Goal: Information Seeking & Learning: Find specific fact

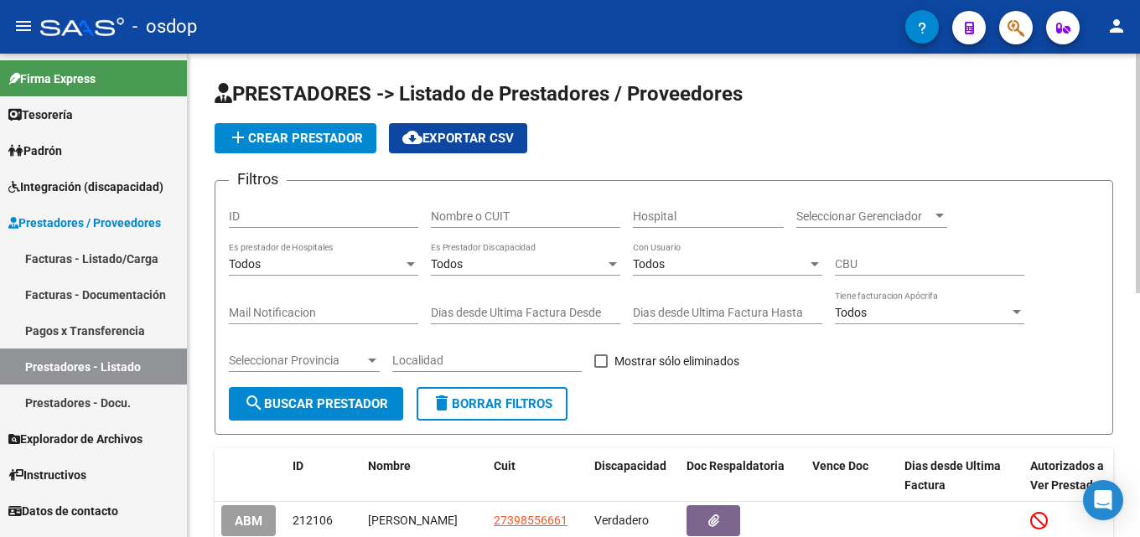
click at [493, 214] on input "Nombre o CUIT" at bounding box center [525, 216] width 189 height 14
click at [516, 212] on input "Nombre o CUIT" at bounding box center [525, 216] width 189 height 14
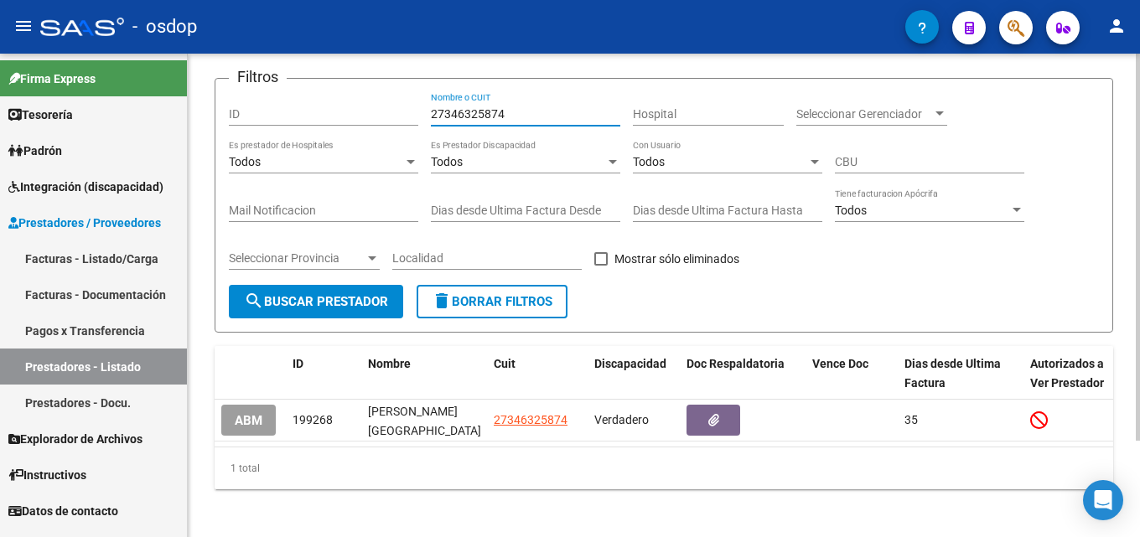
scroll to position [121, 0]
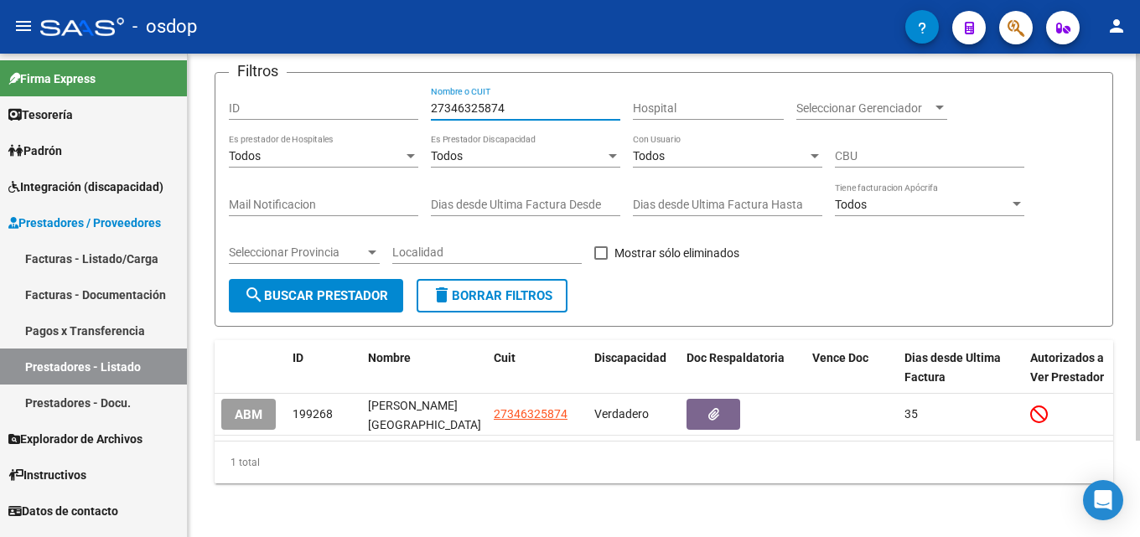
click at [1119, 432] on div "PRESTADORES -> Listado de Prestadores / Proveedores add Crear Prestador cloud_d…" at bounding box center [666, 242] width 956 height 592
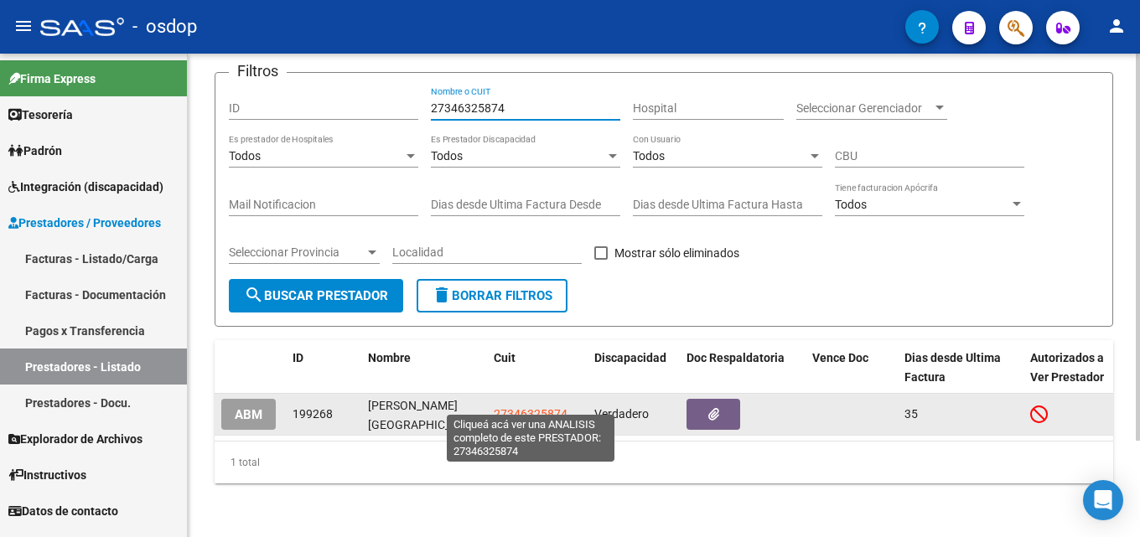
type input "27346325874"
click at [539, 407] on span "27346325874" at bounding box center [531, 413] width 74 height 13
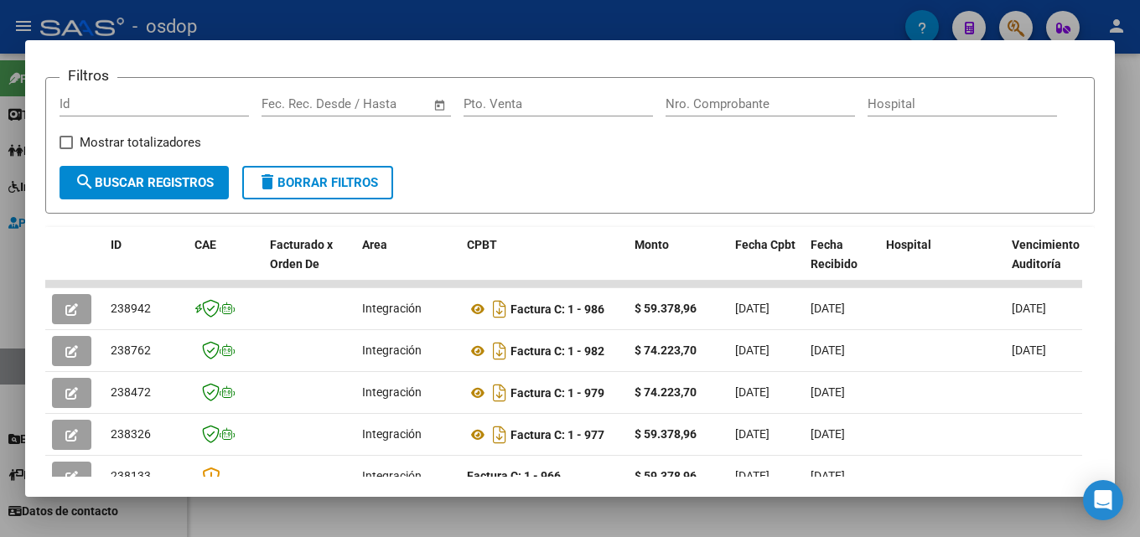
scroll to position [240, 0]
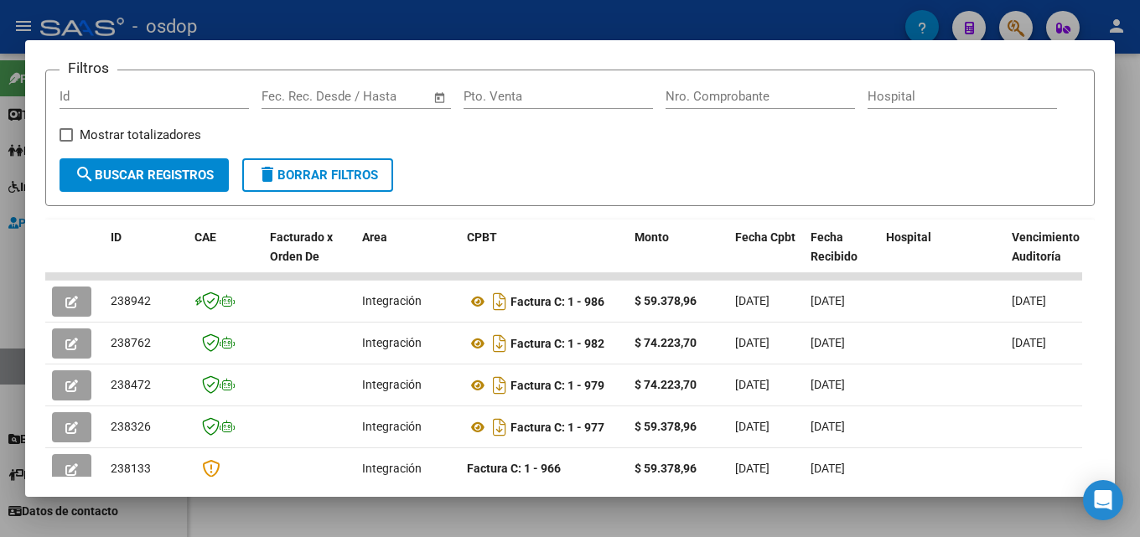
click at [1138, 289] on div at bounding box center [570, 268] width 1140 height 537
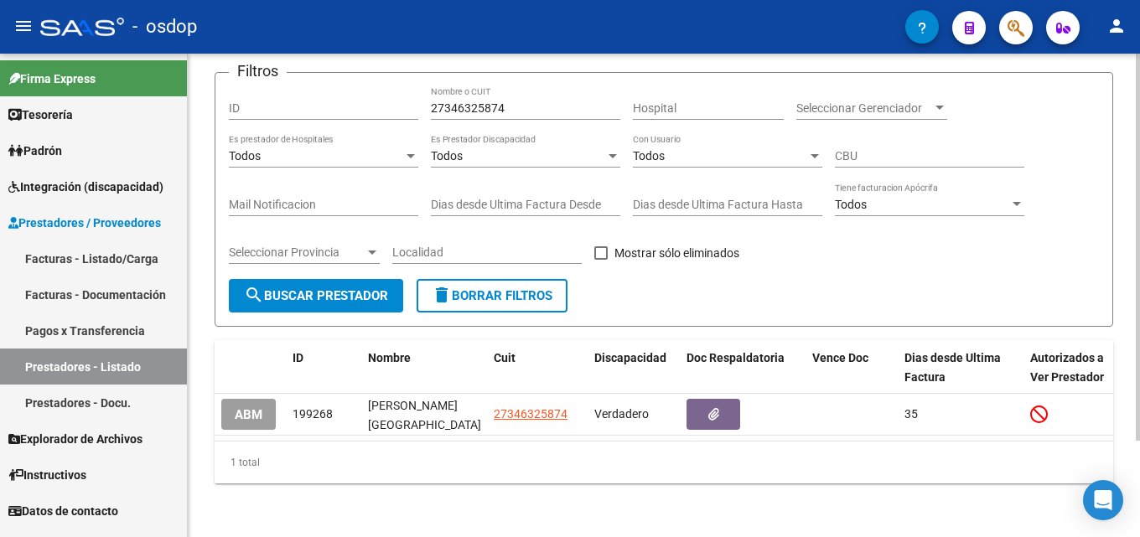
click at [552, 288] on span "delete Borrar Filtros" at bounding box center [492, 295] width 121 height 15
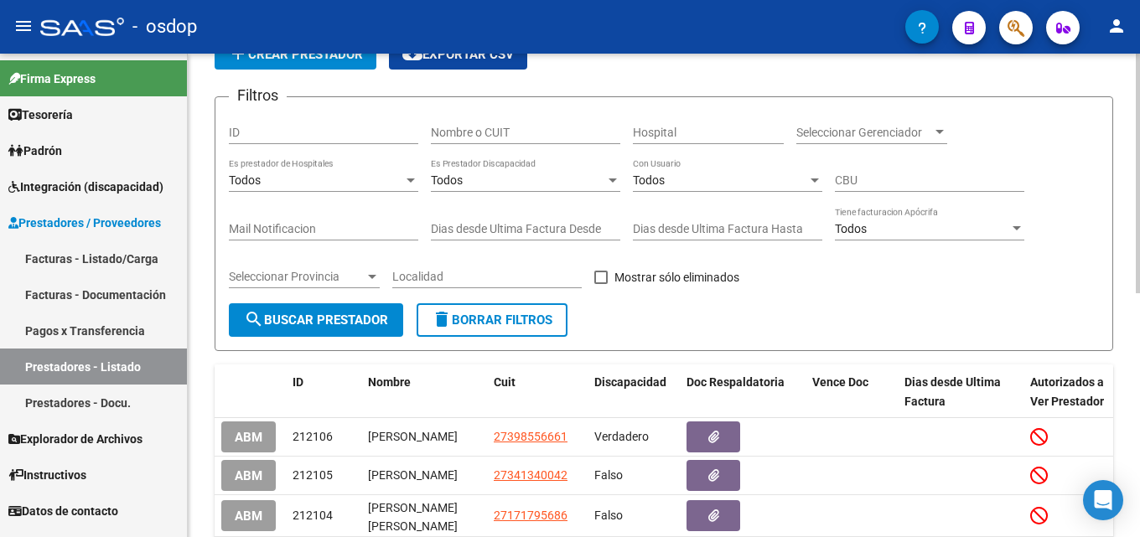
scroll to position [121, 0]
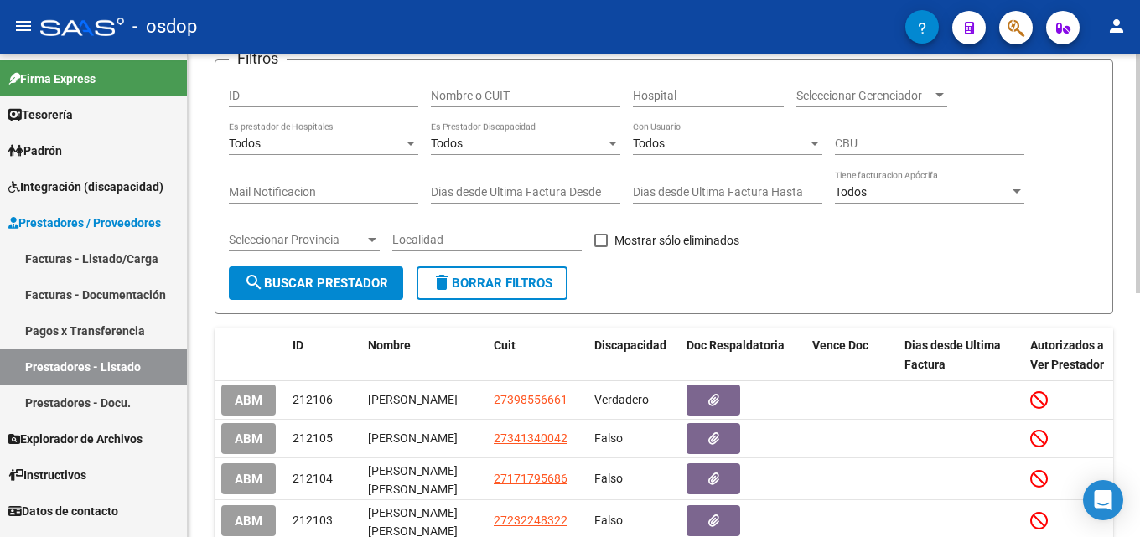
click at [463, 98] on input "Nombre o CUIT" at bounding box center [525, 96] width 189 height 14
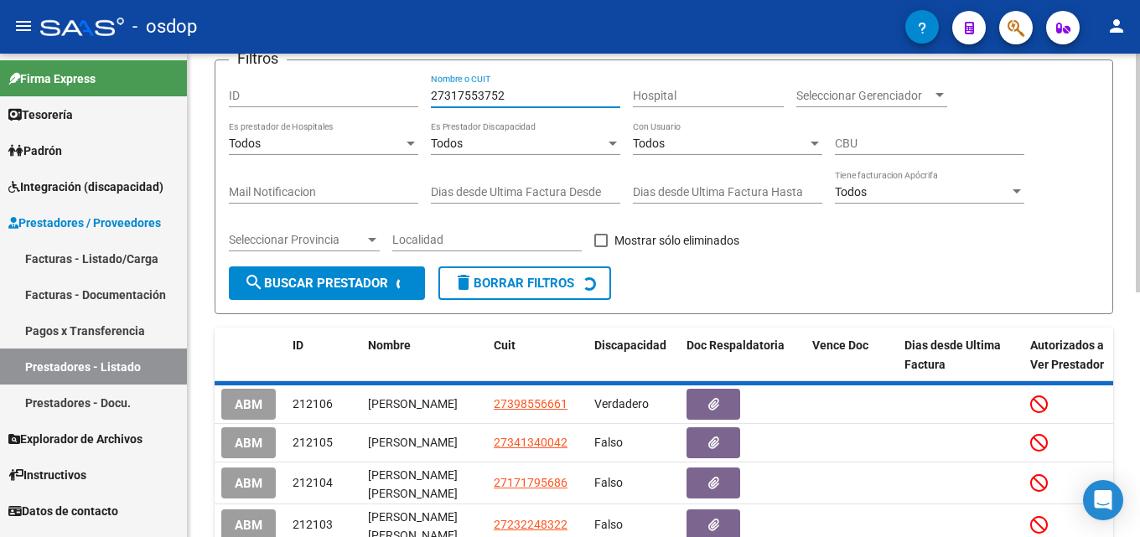
scroll to position [117, 0]
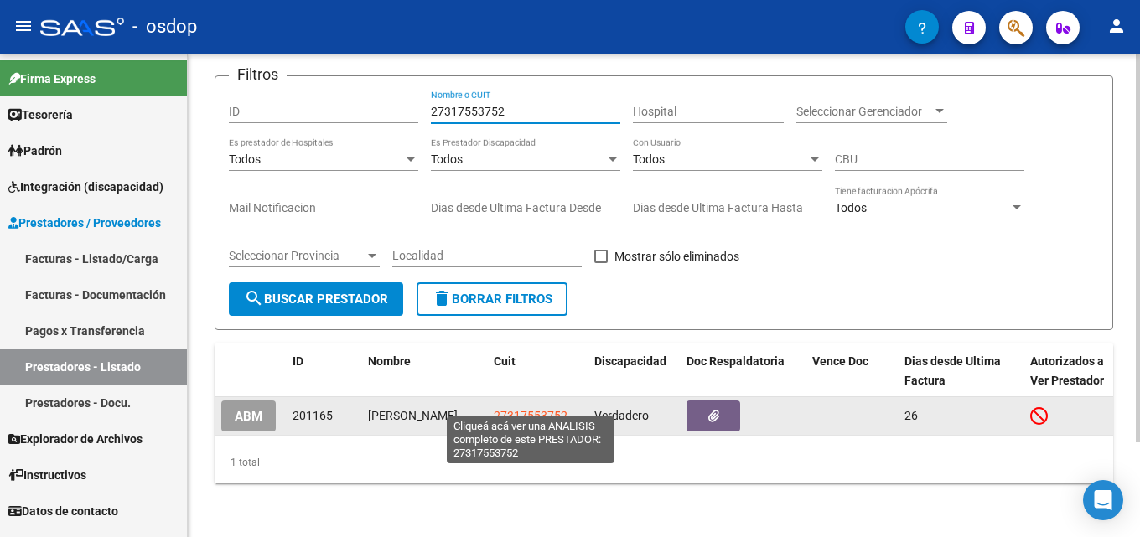
type input "27317553752"
click at [507, 409] on span "27317553752" at bounding box center [531, 415] width 74 height 13
type textarea "27317553752"
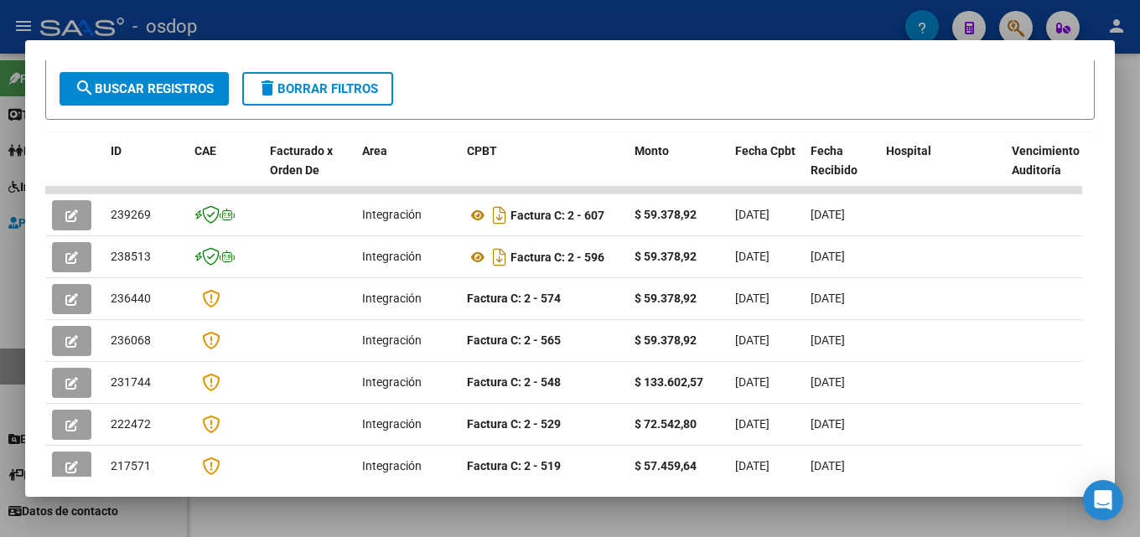
scroll to position [330, 0]
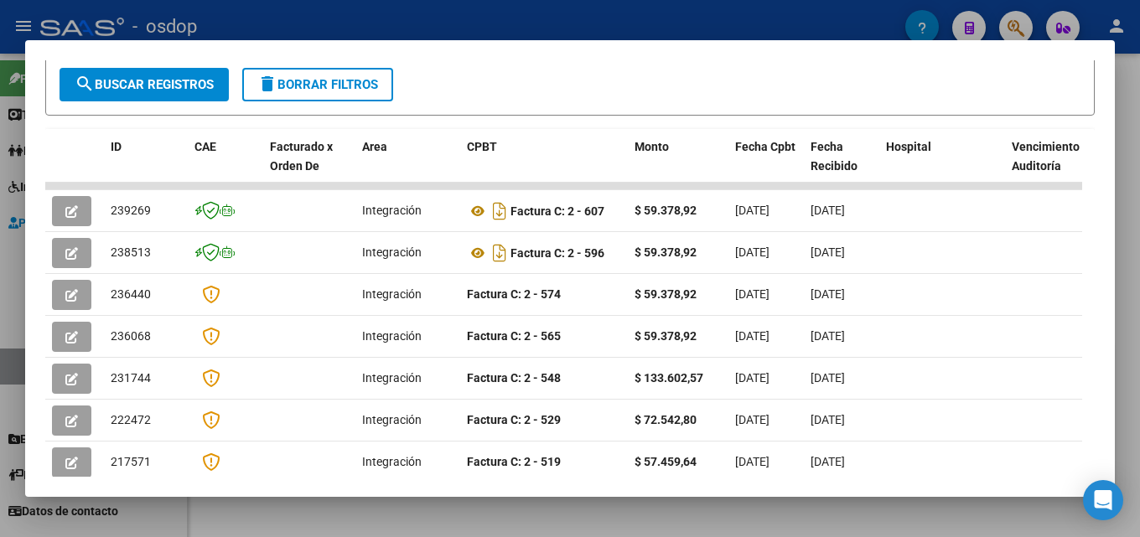
click at [1139, 205] on div at bounding box center [570, 268] width 1140 height 537
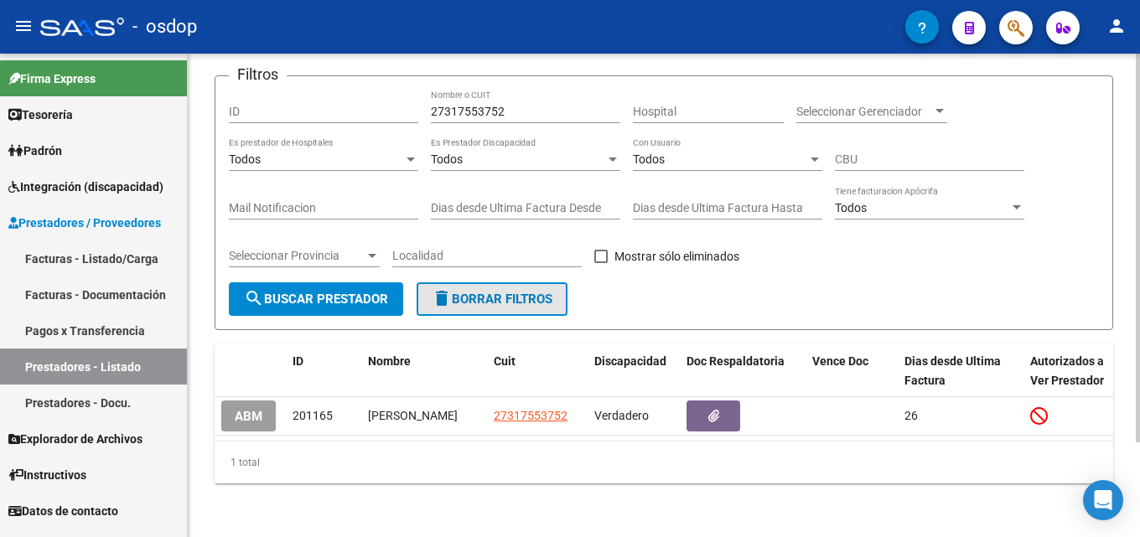
click at [543, 292] on span "delete Borrar Filtros" at bounding box center [492, 299] width 121 height 15
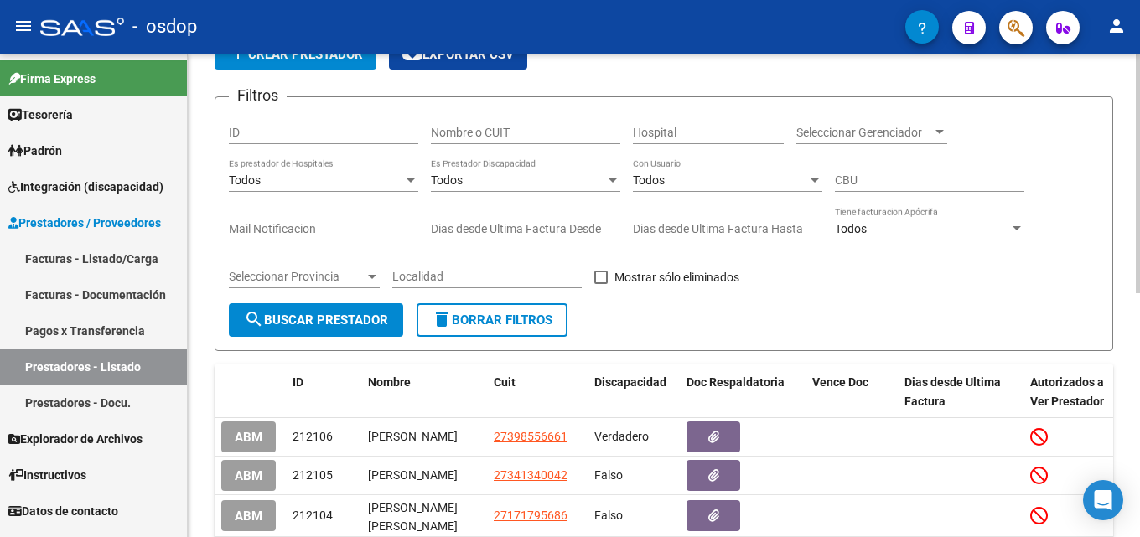
scroll to position [117, 0]
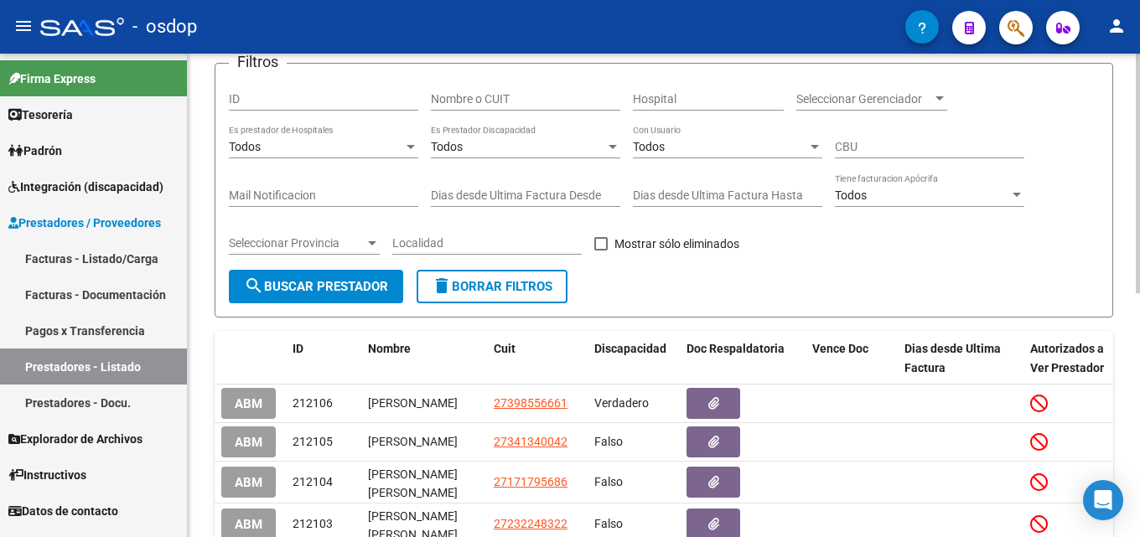
click at [506, 102] on input "Nombre o CUIT" at bounding box center [525, 99] width 189 height 14
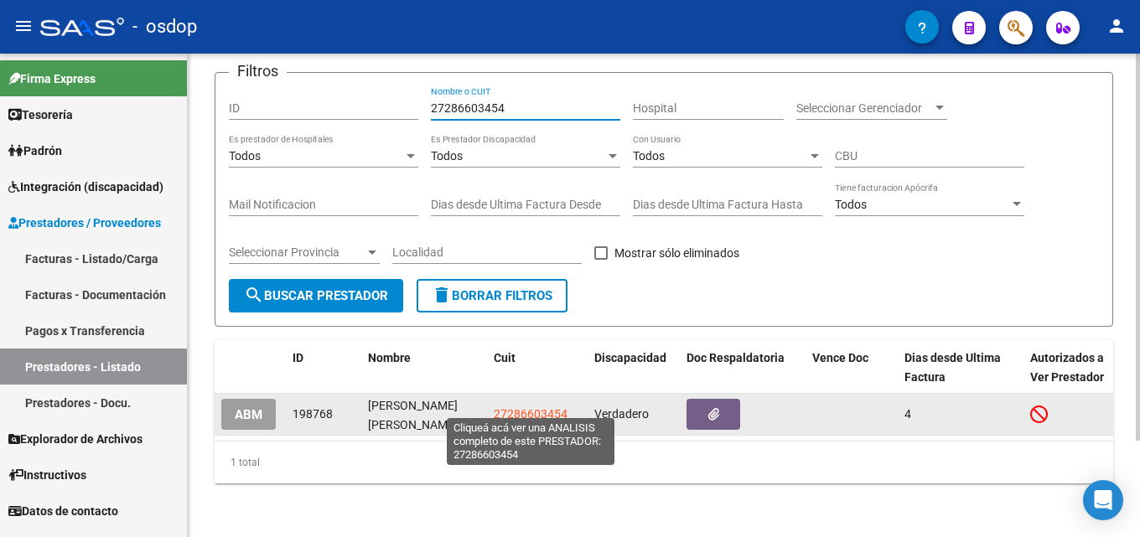
type input "27286603454"
click at [530, 407] on span "27286603454" at bounding box center [531, 413] width 74 height 13
type textarea "27286603454"
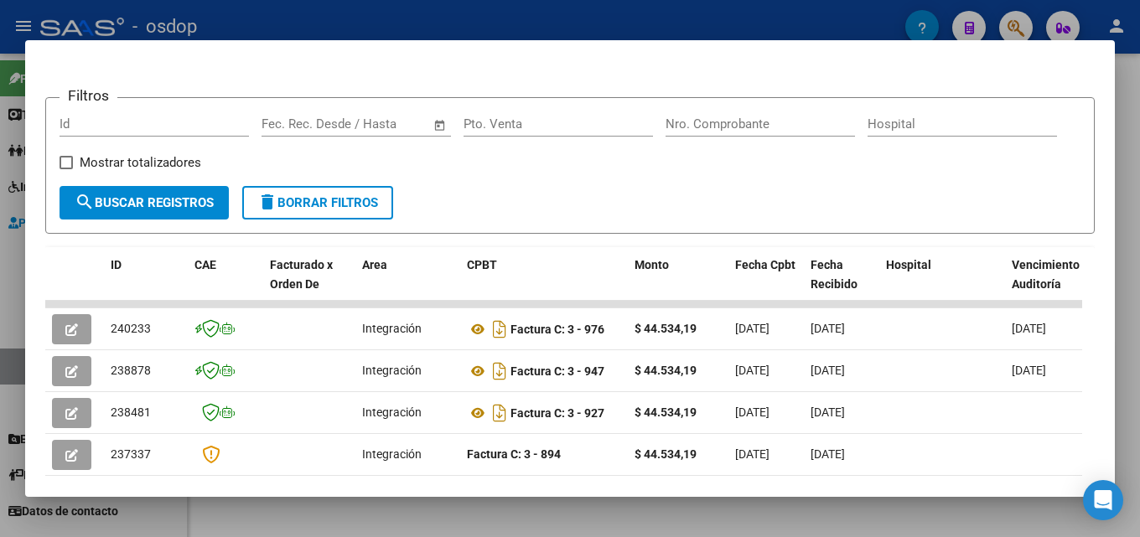
scroll to position [216, 0]
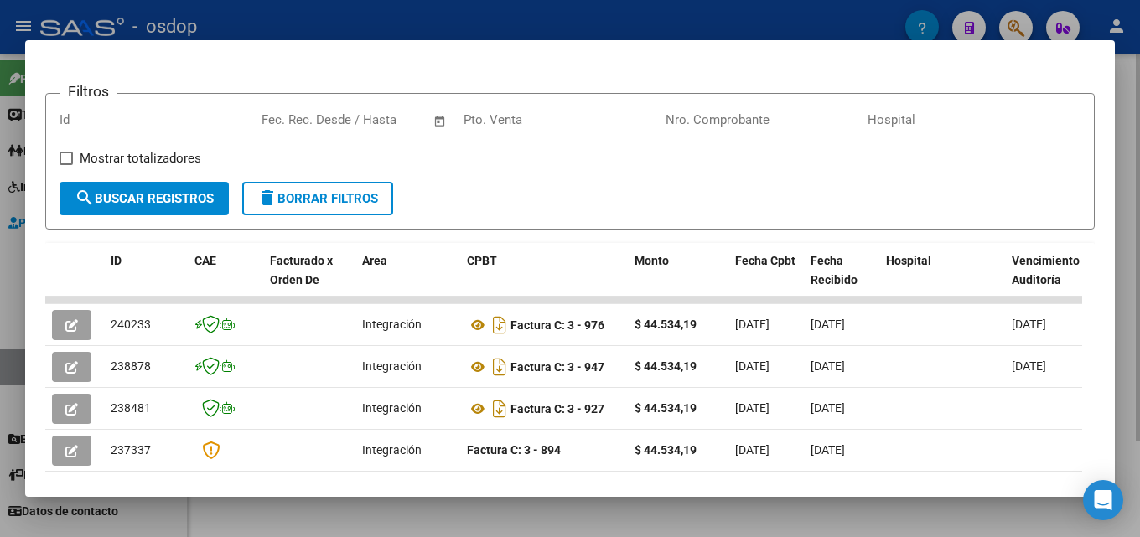
click at [1134, 313] on div at bounding box center [570, 268] width 1140 height 537
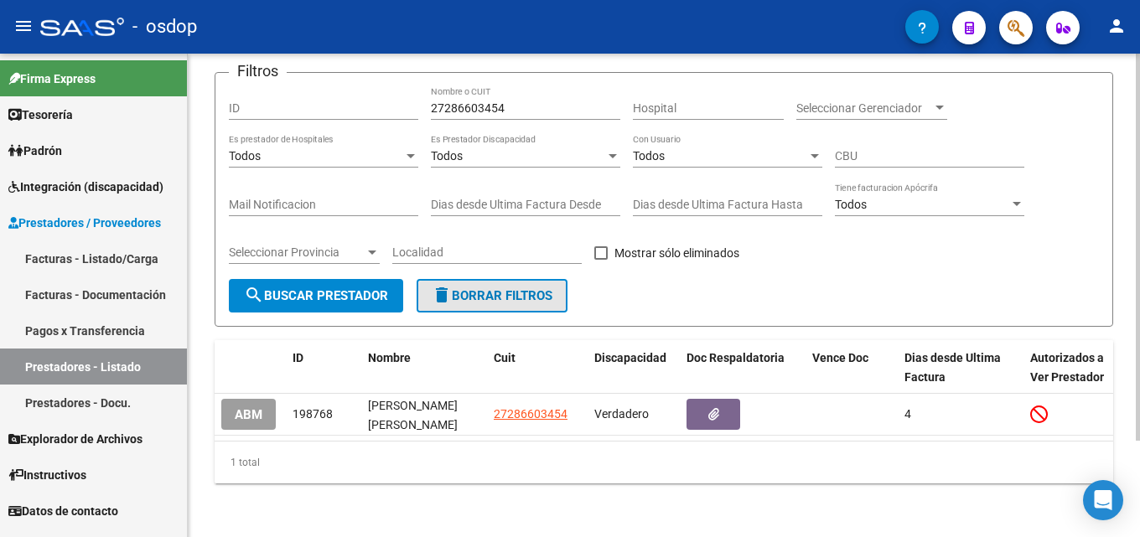
click at [496, 294] on button "delete Borrar Filtros" at bounding box center [491, 296] width 151 height 34
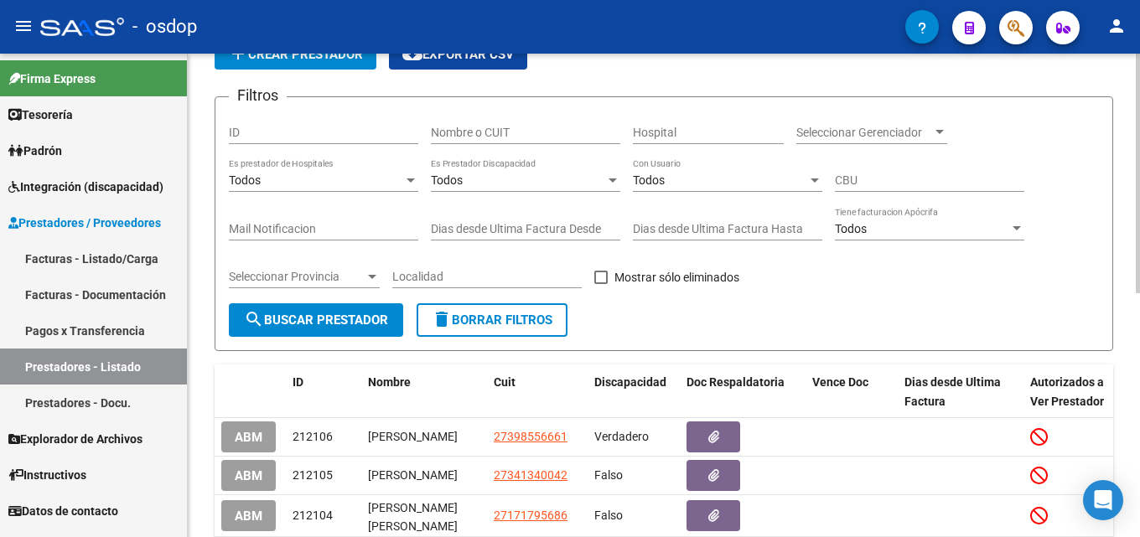
scroll to position [117, 0]
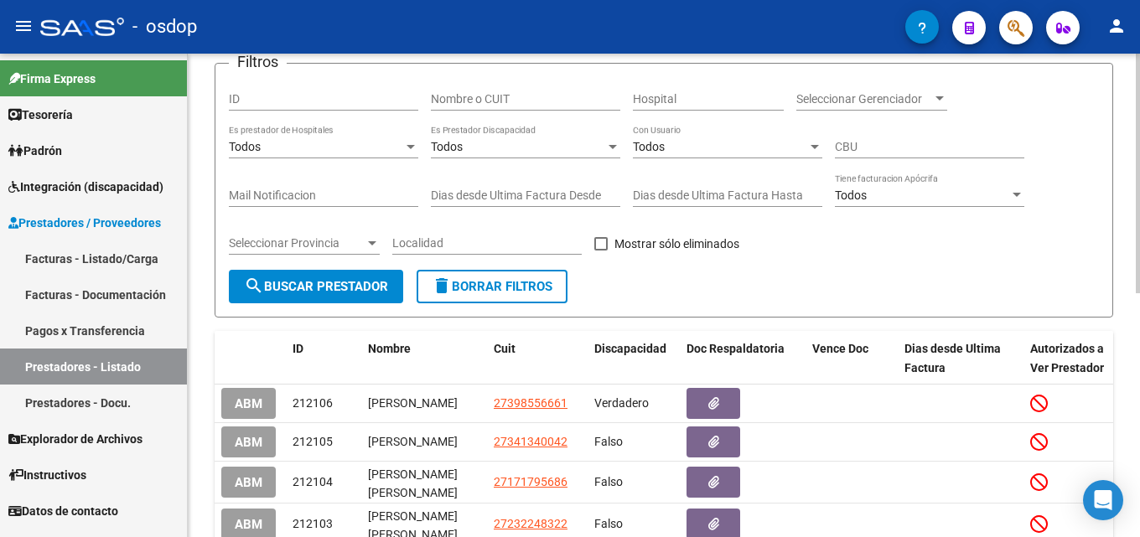
click at [513, 132] on div "Todos Es Prestador Discapacidad" at bounding box center [525, 142] width 189 height 34
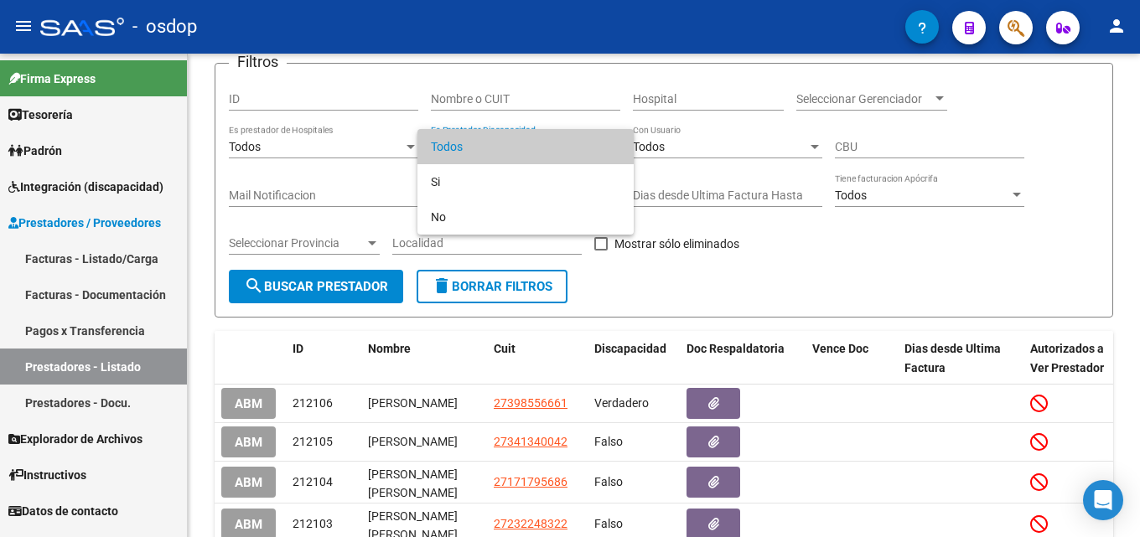
click at [499, 97] on div at bounding box center [570, 268] width 1140 height 537
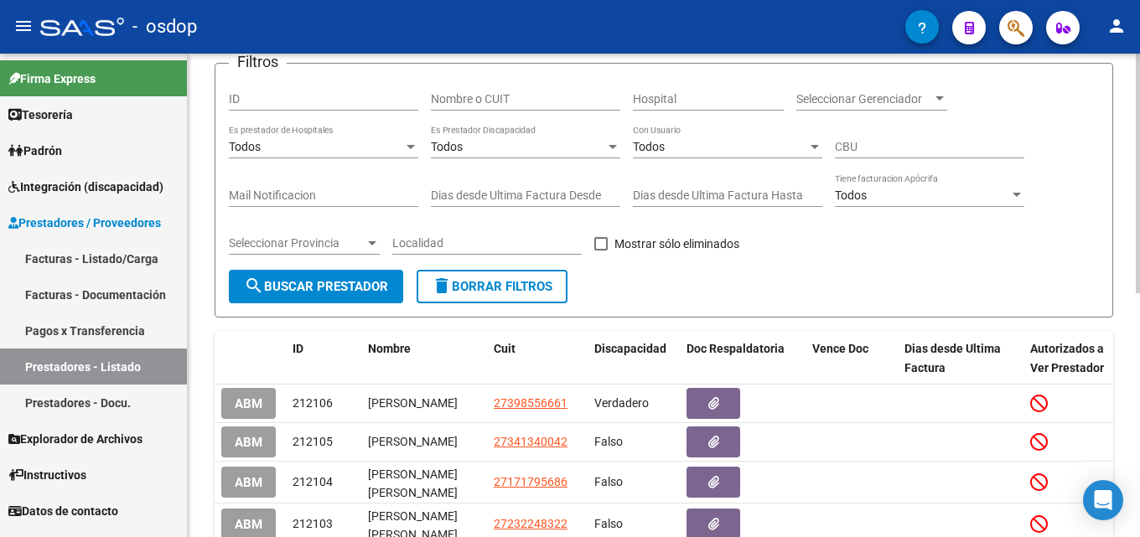
click at [499, 95] on input "Nombre o CUIT" at bounding box center [525, 99] width 189 height 14
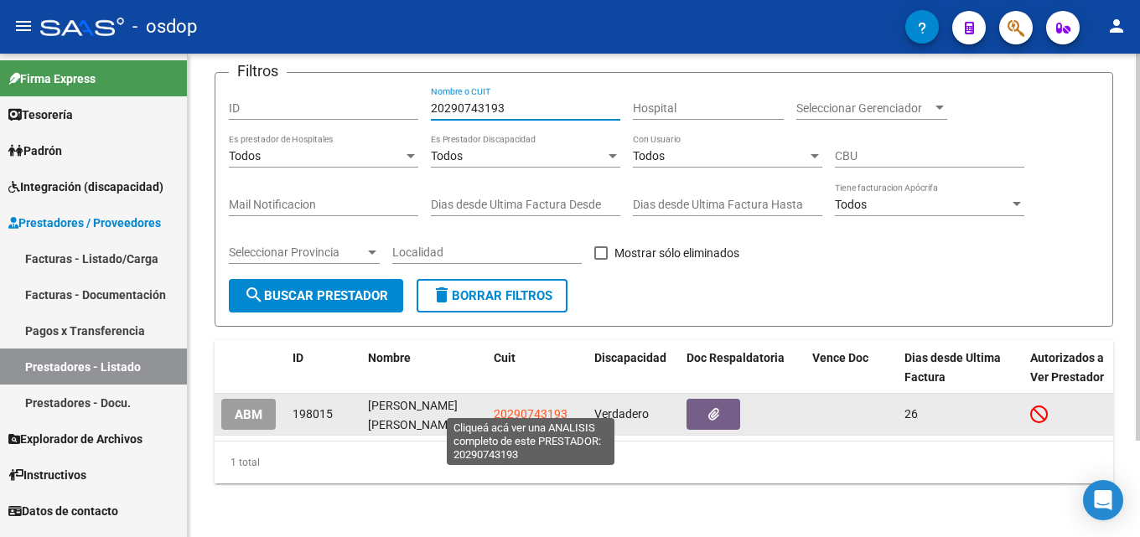
type input "20290743193"
click at [543, 407] on span "20290743193" at bounding box center [531, 413] width 74 height 13
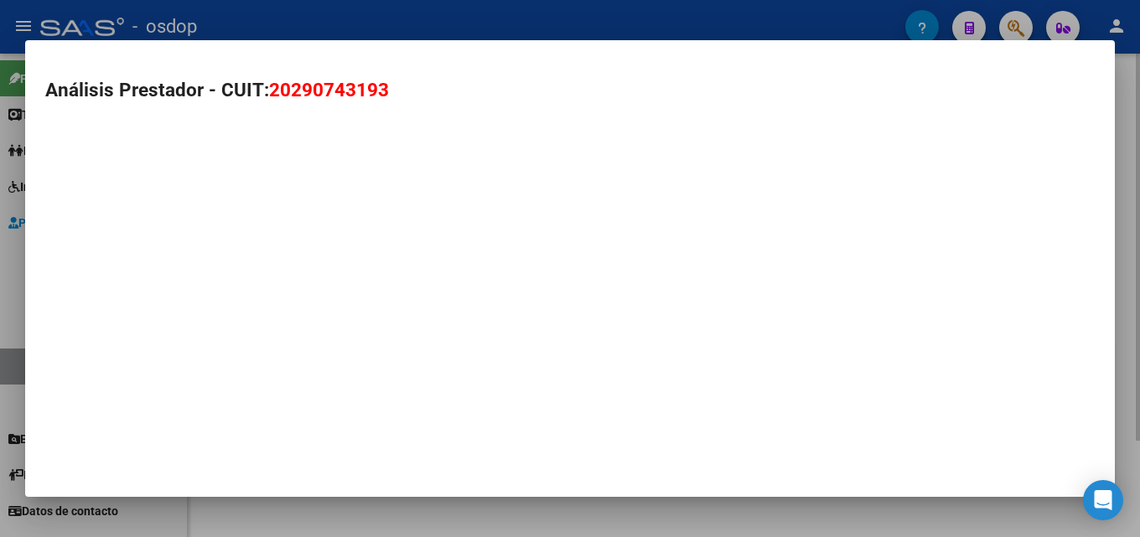
type textarea "20290743193"
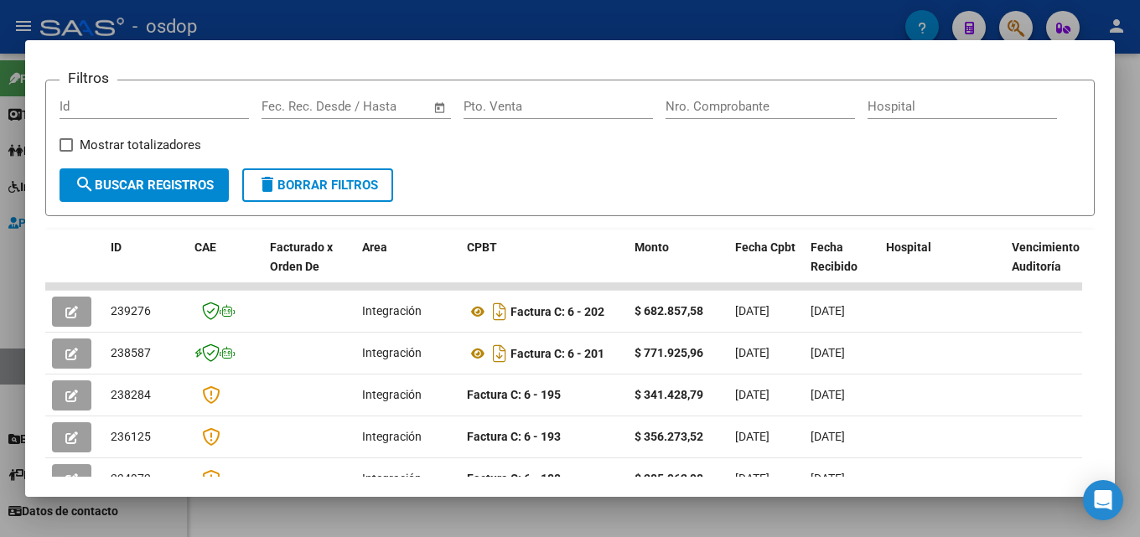
scroll to position [251, 0]
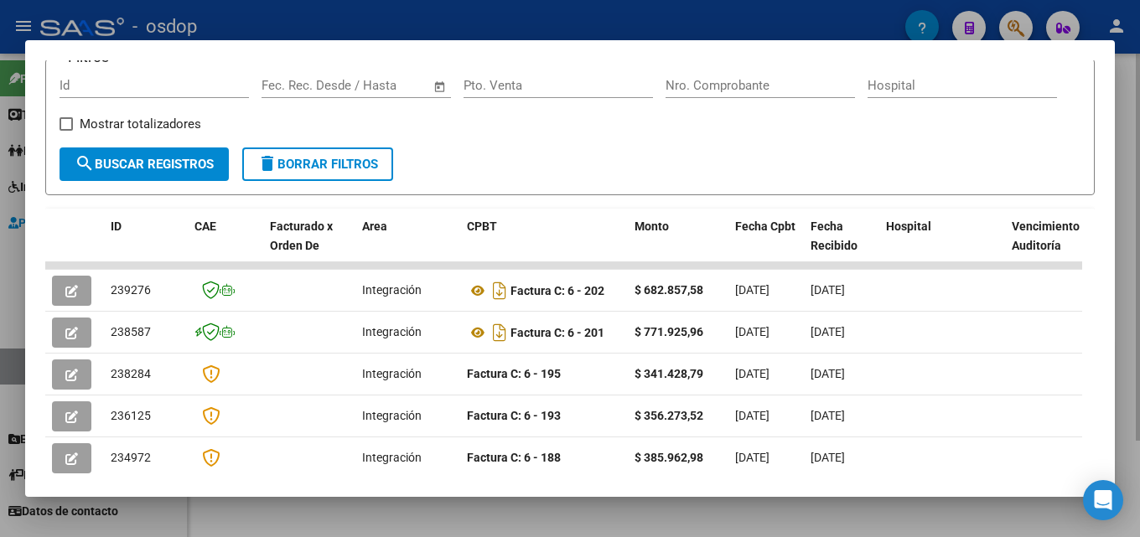
click at [1139, 304] on div at bounding box center [570, 268] width 1140 height 537
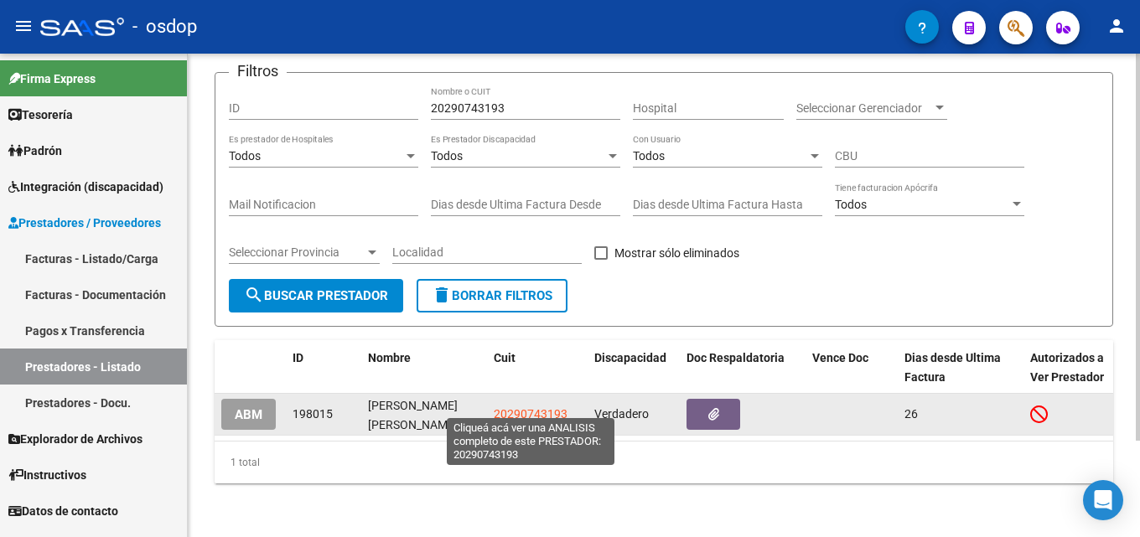
click at [536, 407] on span "20290743193" at bounding box center [531, 413] width 74 height 13
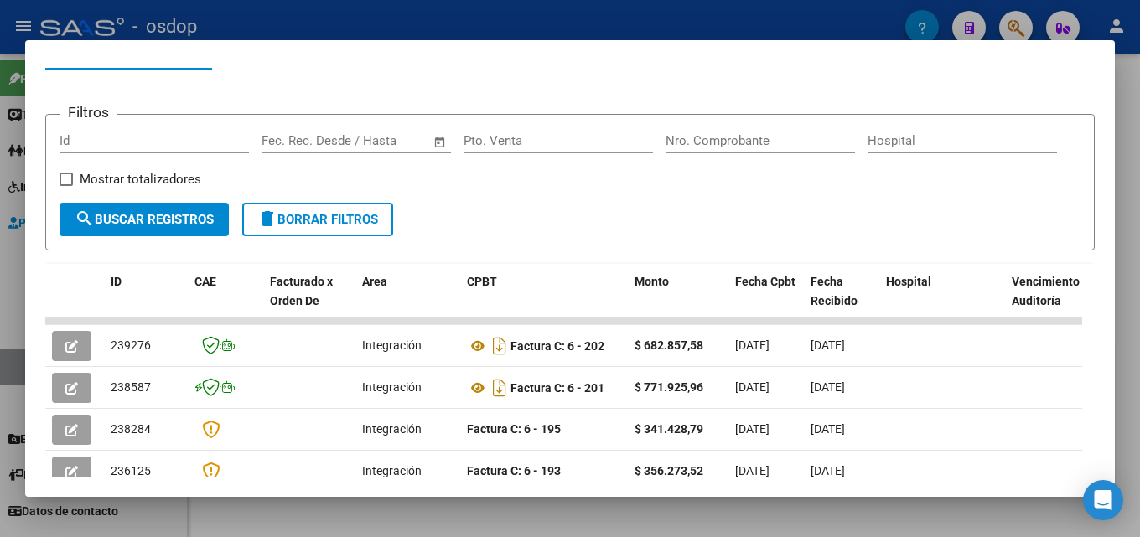
scroll to position [197, 0]
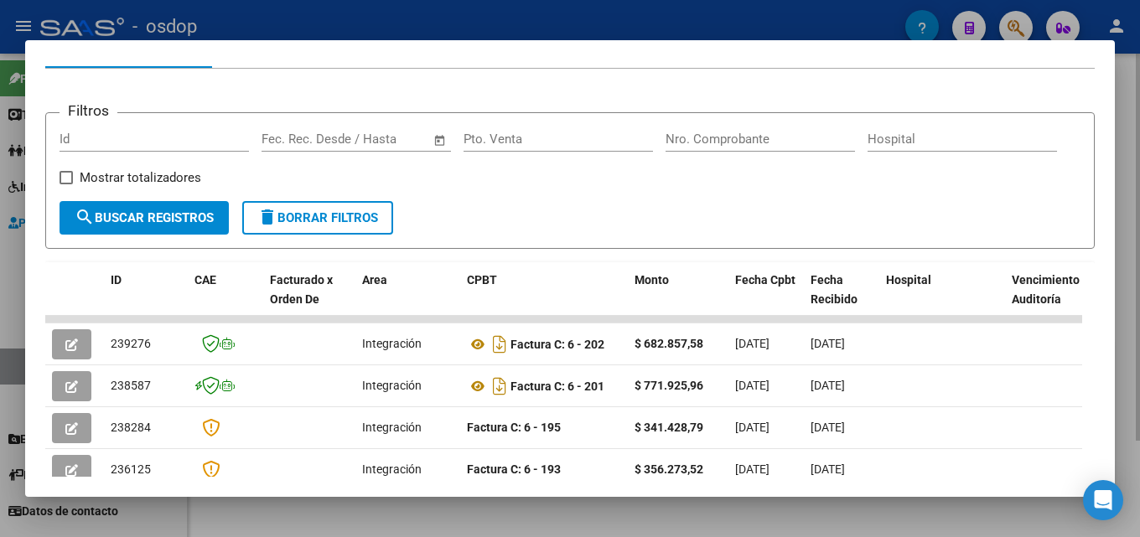
click at [1139, 325] on div at bounding box center [570, 268] width 1140 height 537
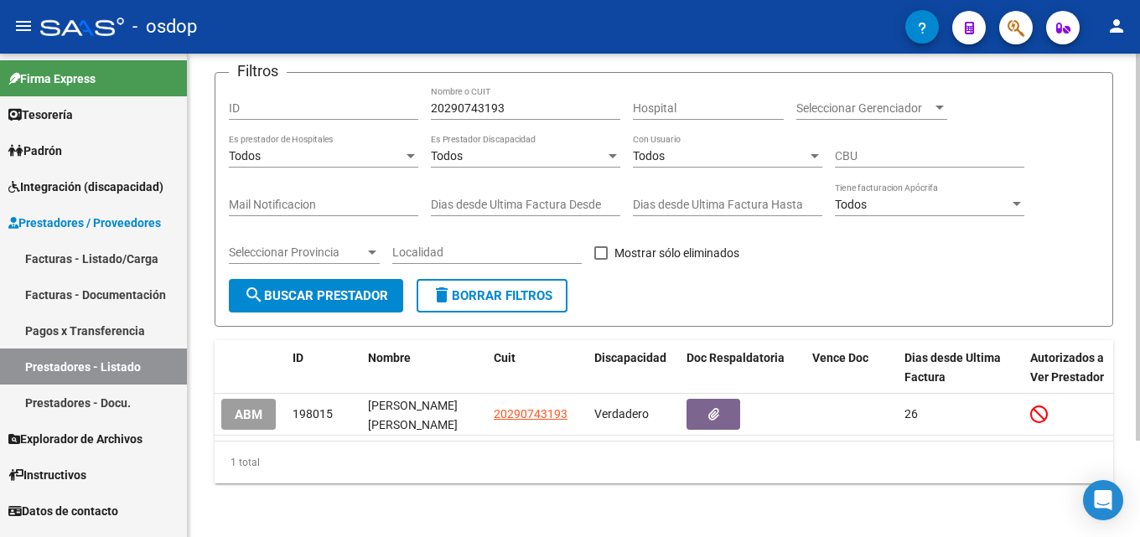
click at [555, 296] on button "delete Borrar Filtros" at bounding box center [491, 296] width 151 height 34
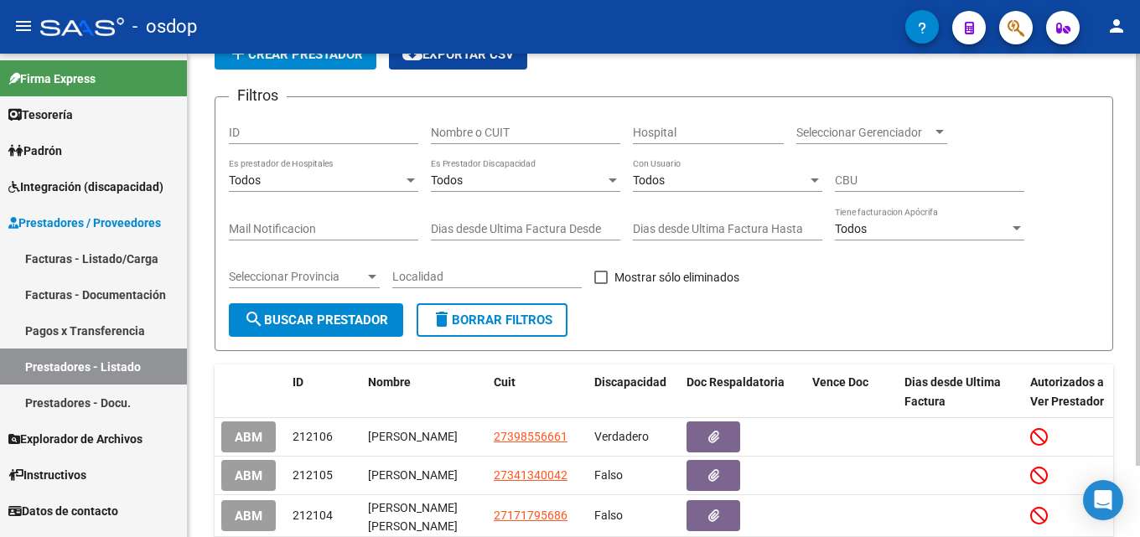
scroll to position [117, 0]
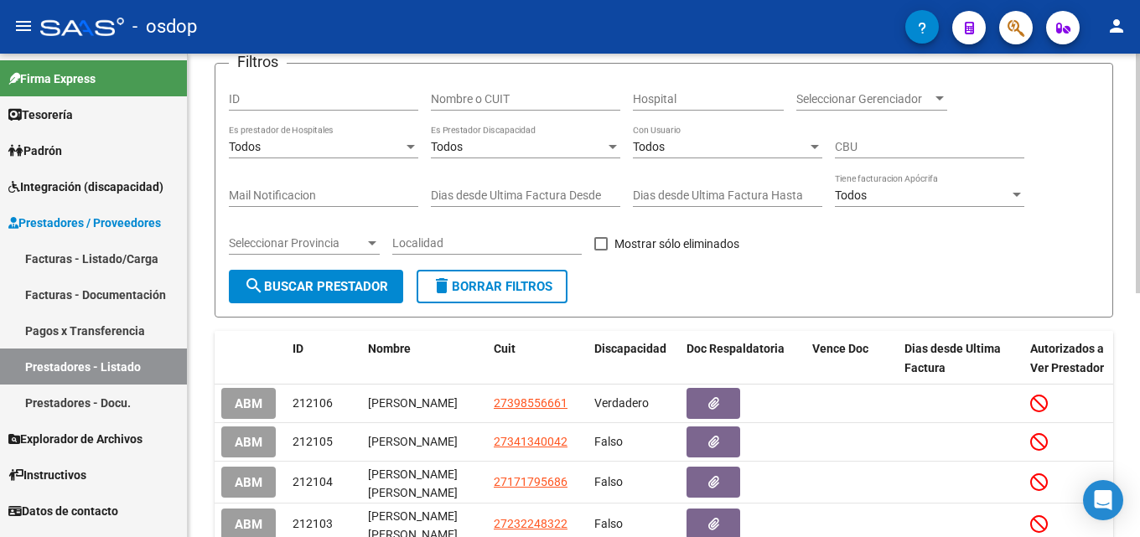
click at [540, 103] on input "Nombre o CUIT" at bounding box center [525, 99] width 189 height 14
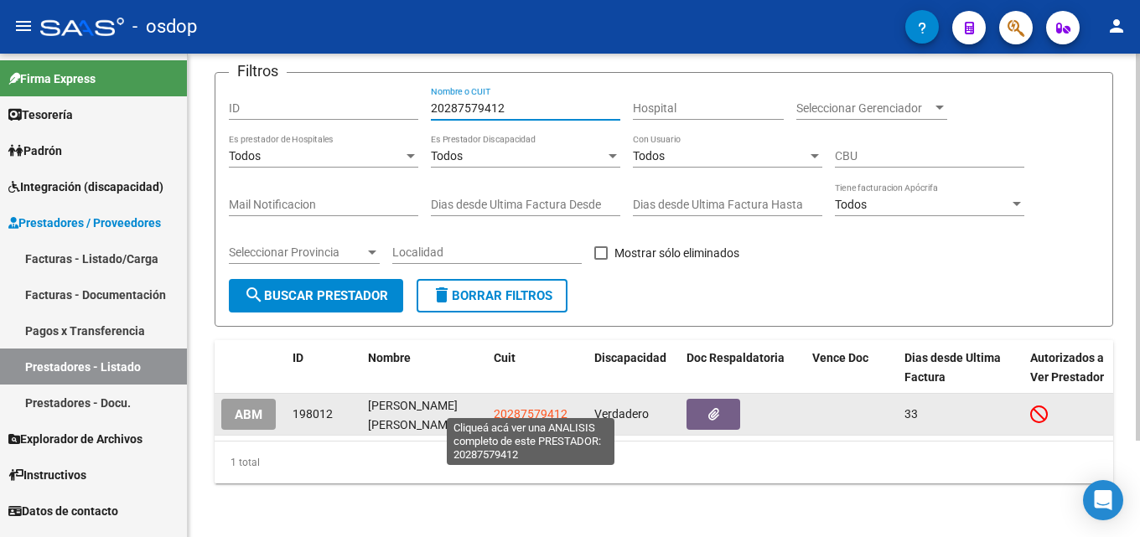
type input "20287579412"
click at [509, 411] on span "20287579412" at bounding box center [531, 413] width 74 height 13
type textarea "20287579412"
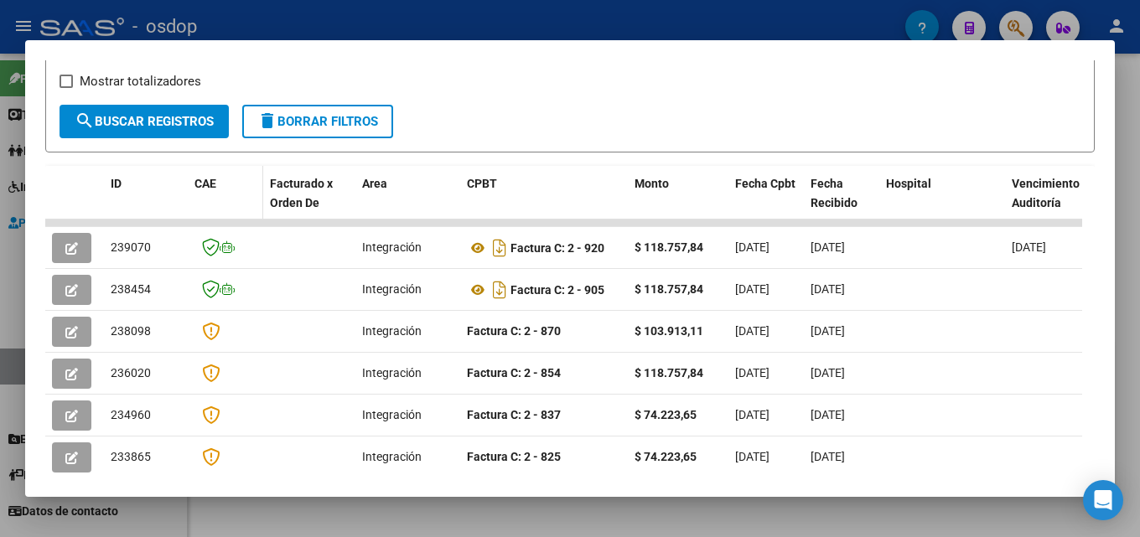
scroll to position [297, 0]
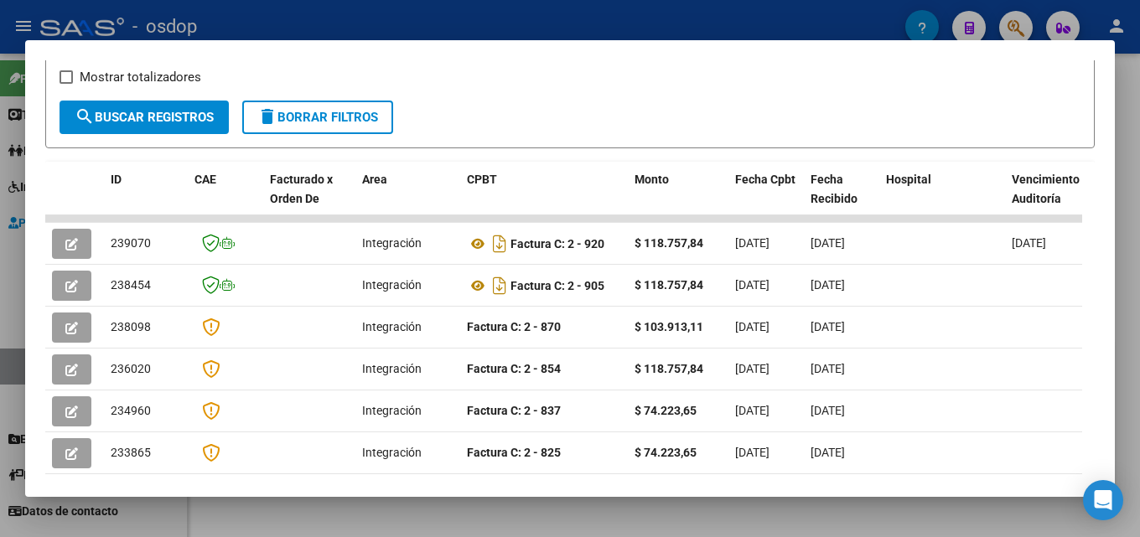
click at [1137, 322] on div at bounding box center [570, 268] width 1140 height 537
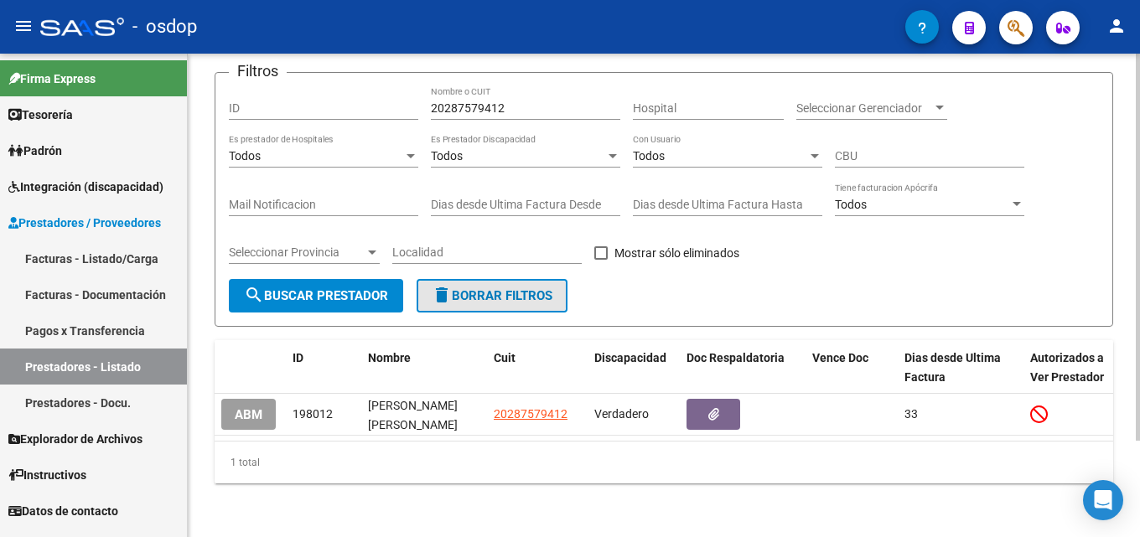
click at [519, 288] on span "delete Borrar Filtros" at bounding box center [492, 295] width 121 height 15
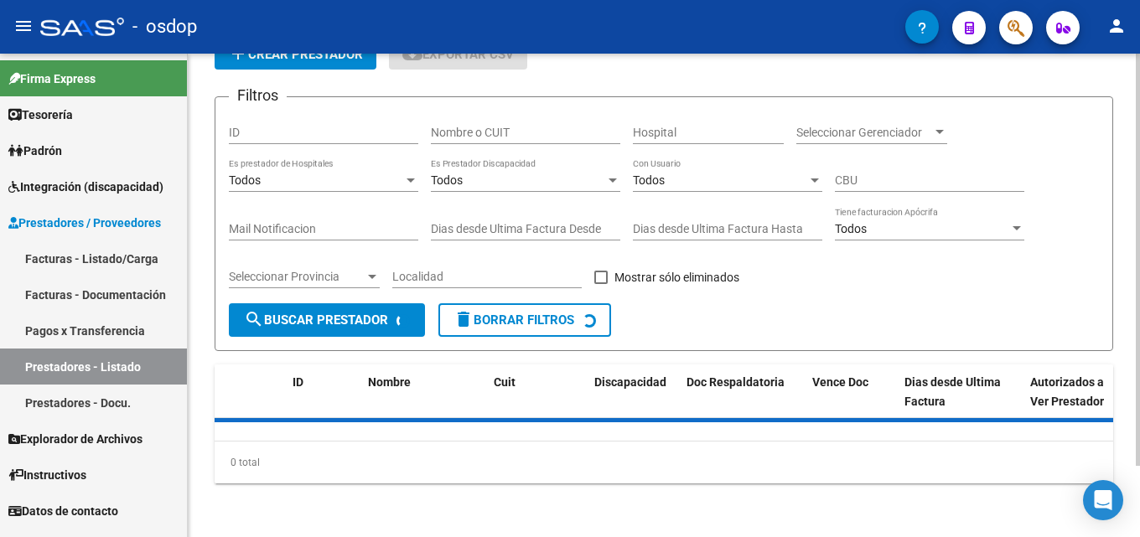
click at [516, 124] on div "Nombre o CUIT" at bounding box center [525, 135] width 189 height 48
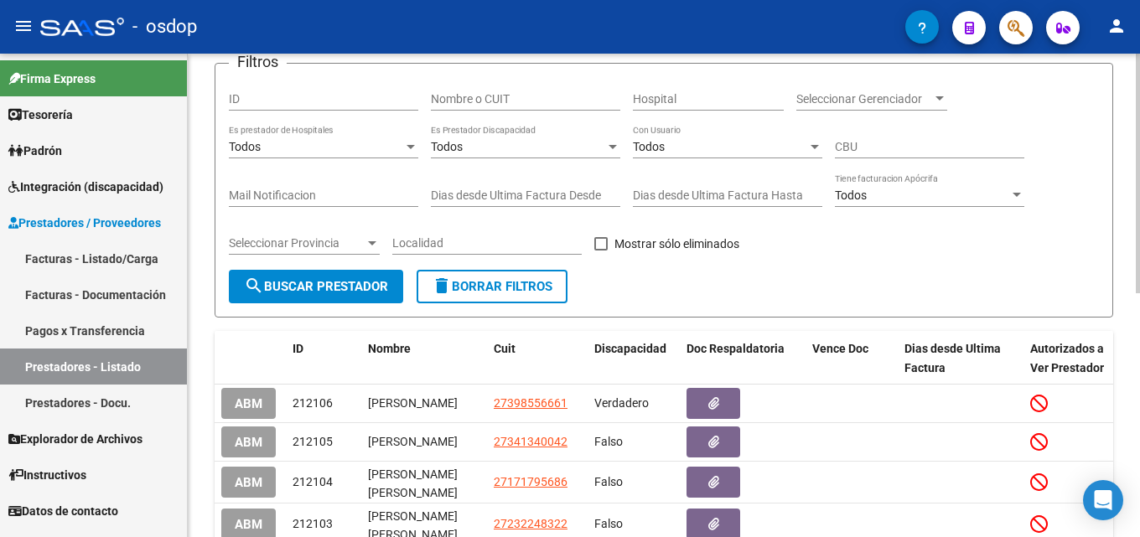
click at [510, 104] on input "Nombre o CUIT" at bounding box center [525, 99] width 189 height 14
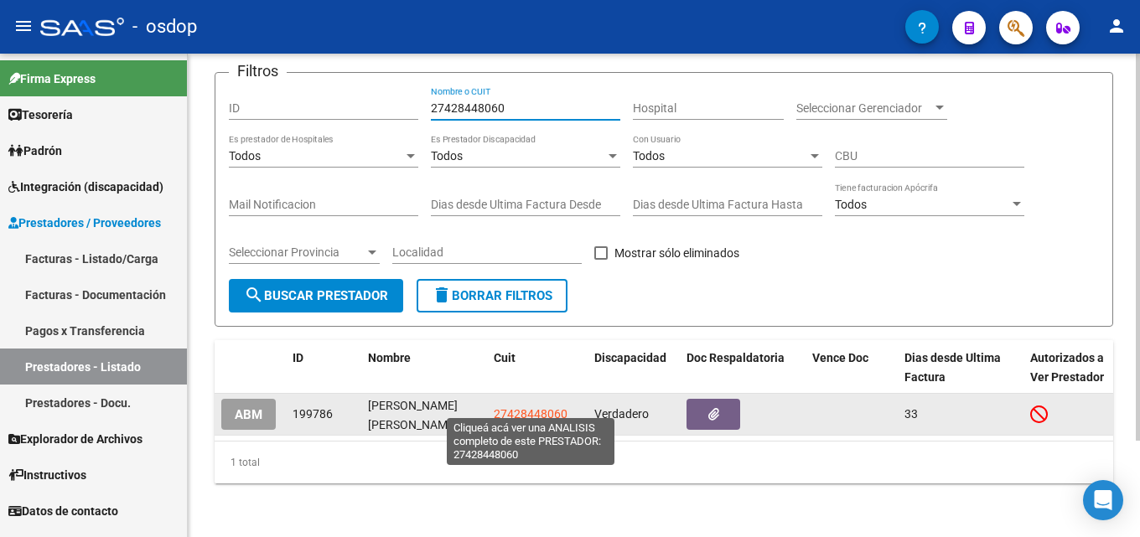
type input "27428448060"
click at [538, 408] on span "27428448060" at bounding box center [531, 413] width 74 height 13
type textarea "27428448060"
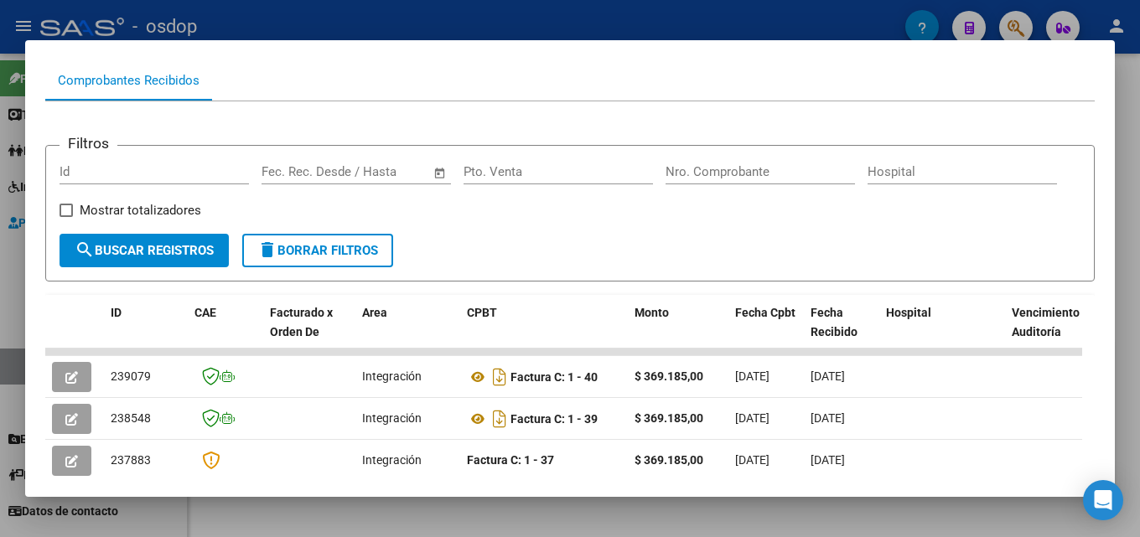
scroll to position [166, 0]
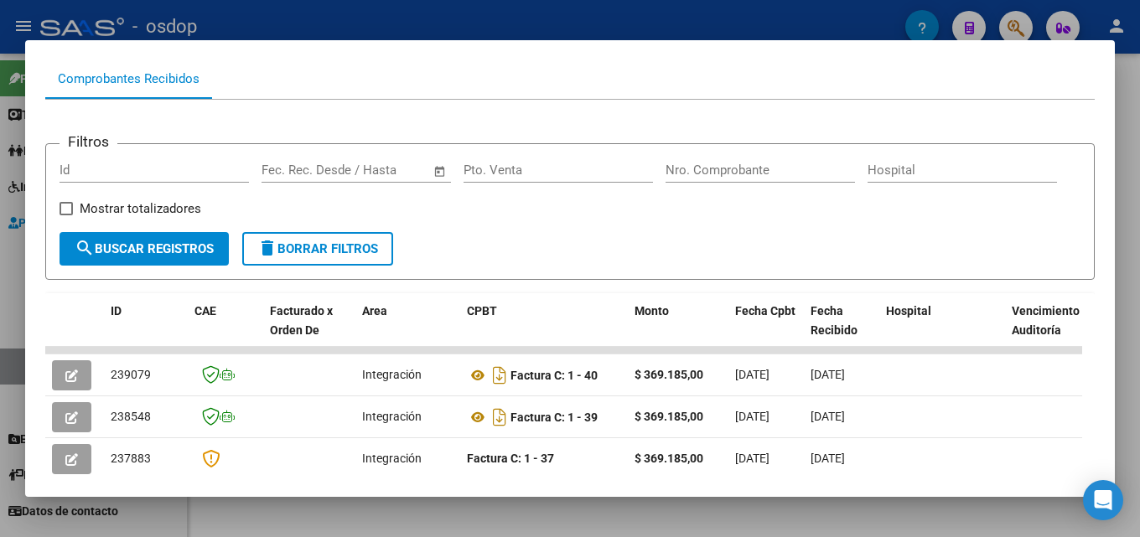
click at [1139, 271] on div at bounding box center [570, 268] width 1140 height 537
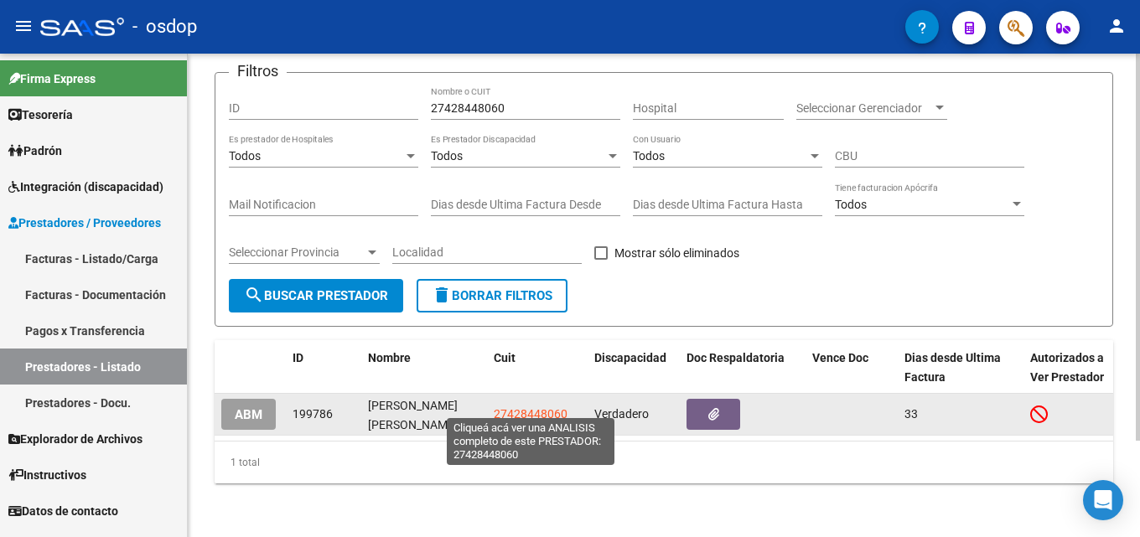
click at [514, 407] on span "27428448060" at bounding box center [531, 413] width 74 height 13
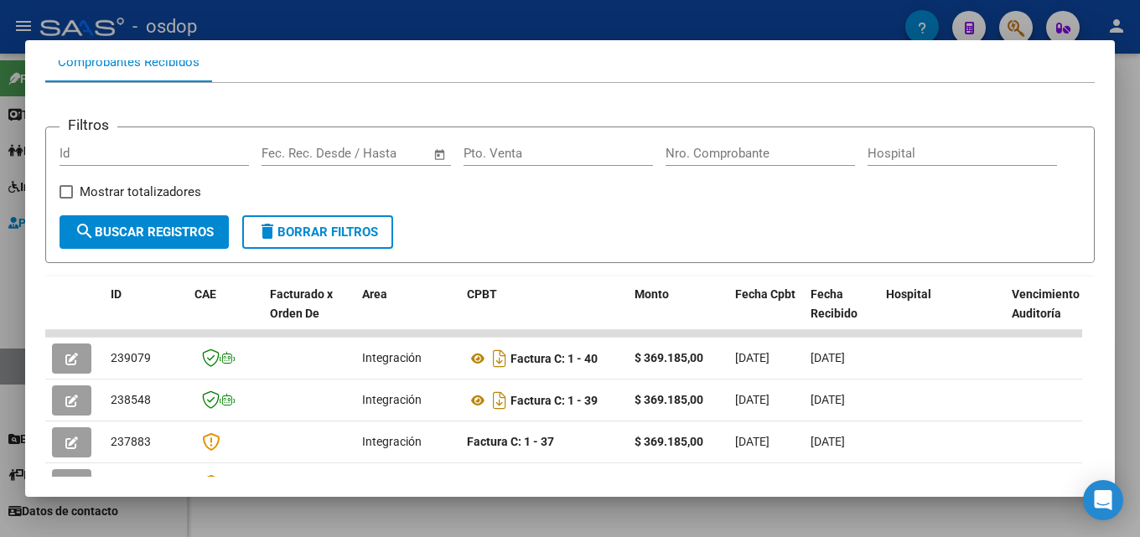
scroll to position [184, 0]
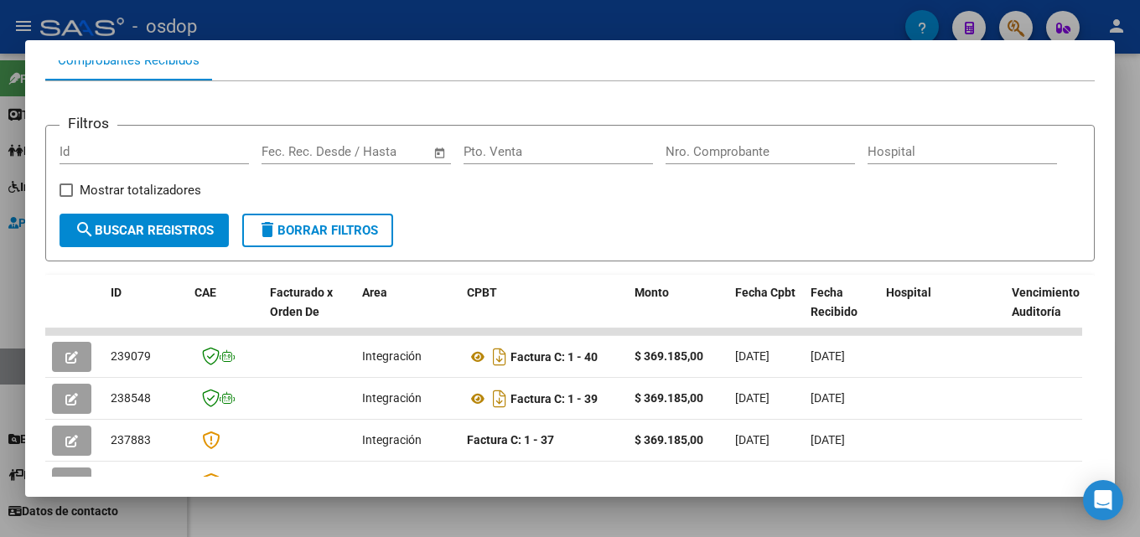
click at [1139, 263] on div at bounding box center [570, 268] width 1140 height 537
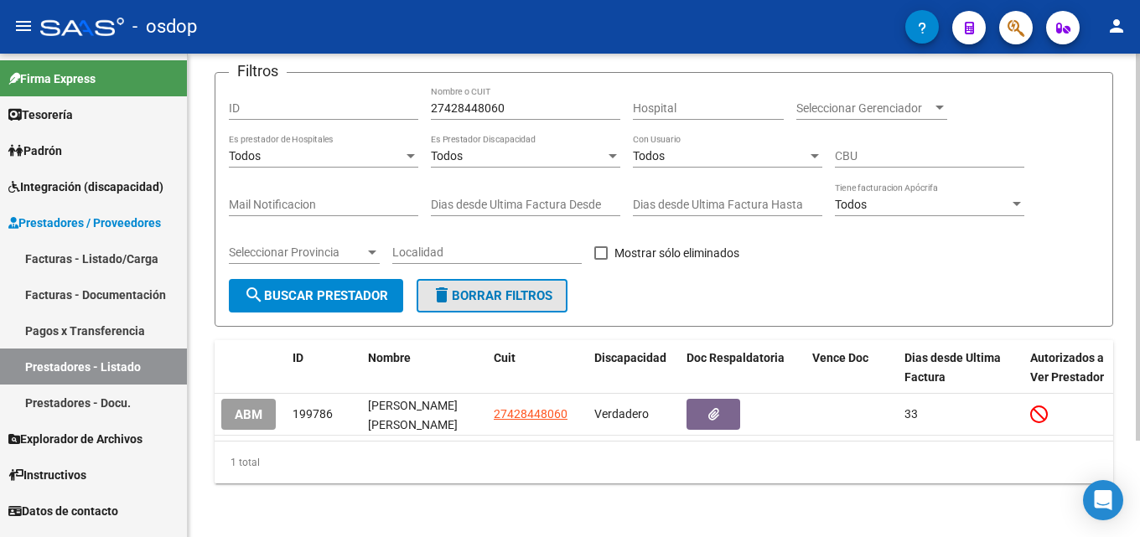
drag, startPoint x: 518, startPoint y: 283, endPoint x: 505, endPoint y: 183, distance: 101.3
click at [518, 288] on span "delete Borrar Filtros" at bounding box center [492, 295] width 121 height 15
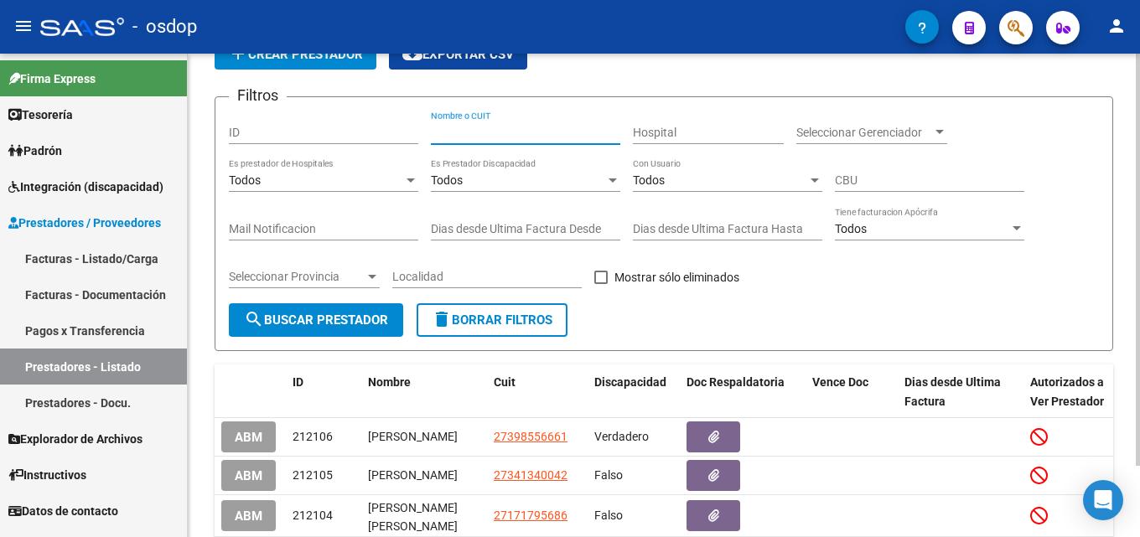
click at [494, 127] on input "Nombre o CUIT" at bounding box center [525, 133] width 189 height 14
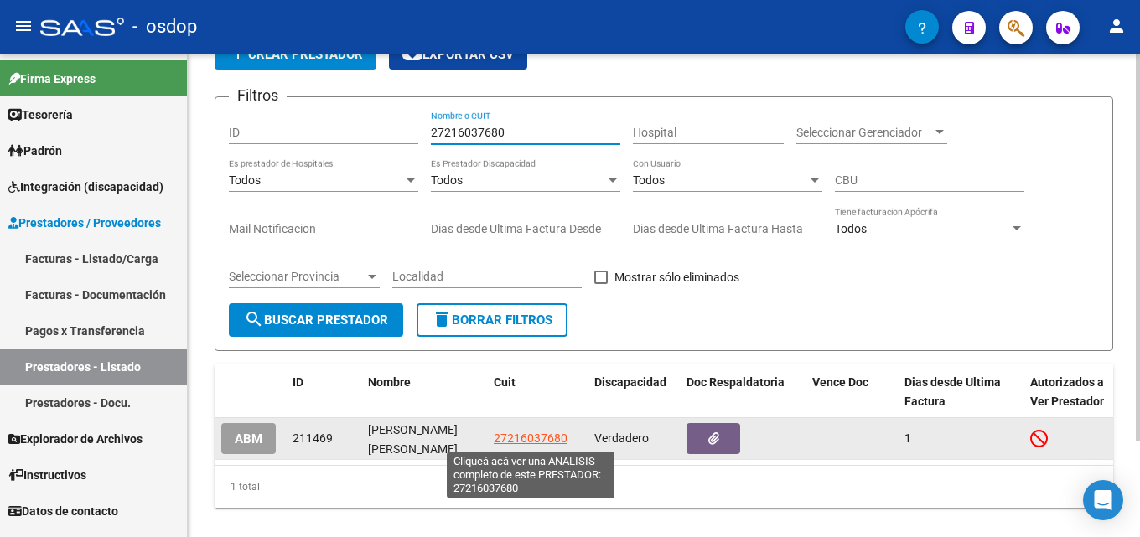
type input "27216037680"
click at [525, 439] on span "27216037680" at bounding box center [531, 438] width 74 height 13
type textarea "27216037680"
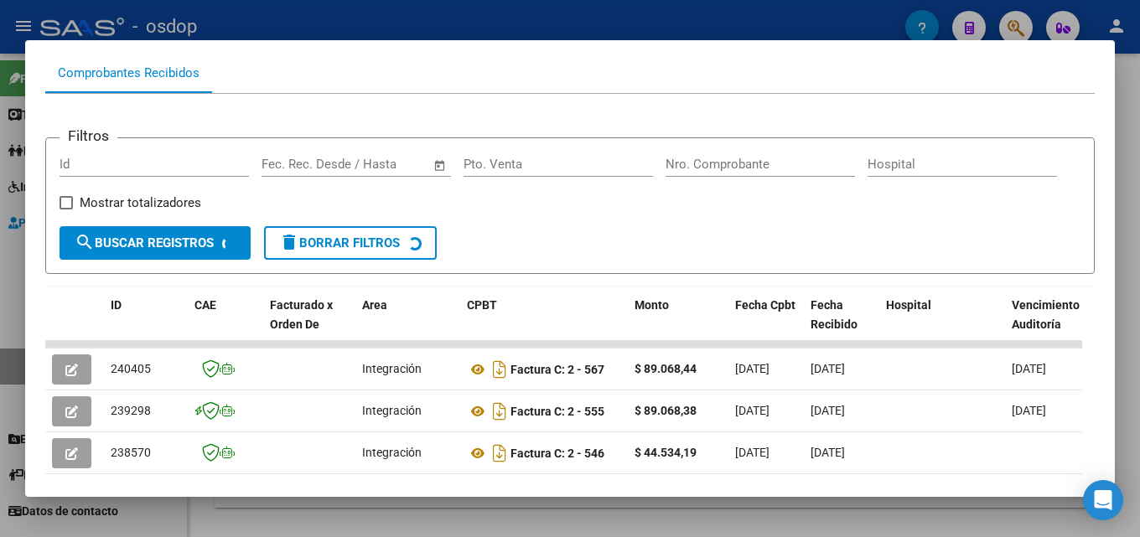
scroll to position [195, 0]
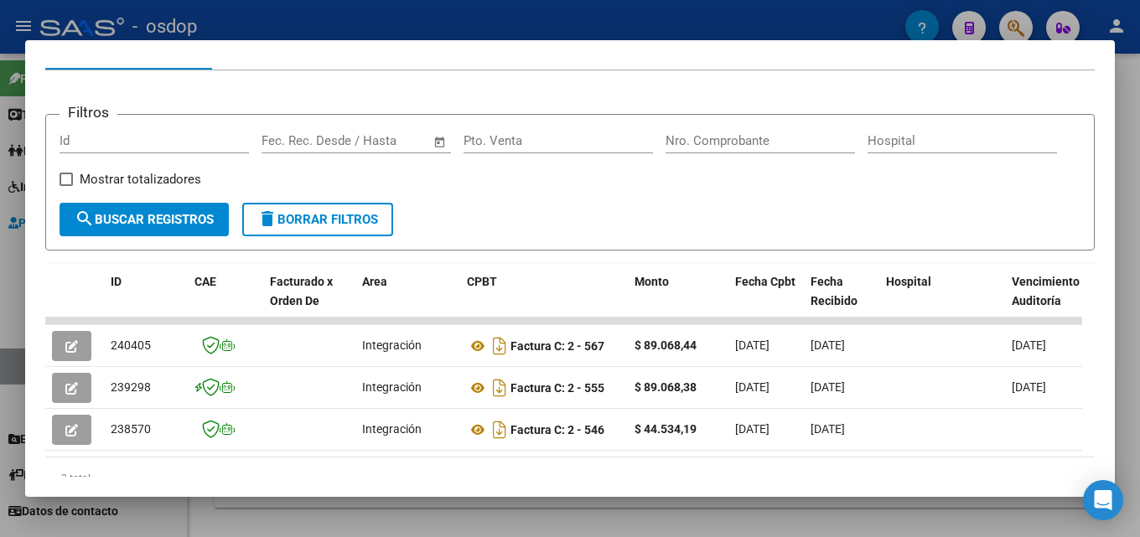
click at [1130, 288] on div at bounding box center [570, 268] width 1140 height 537
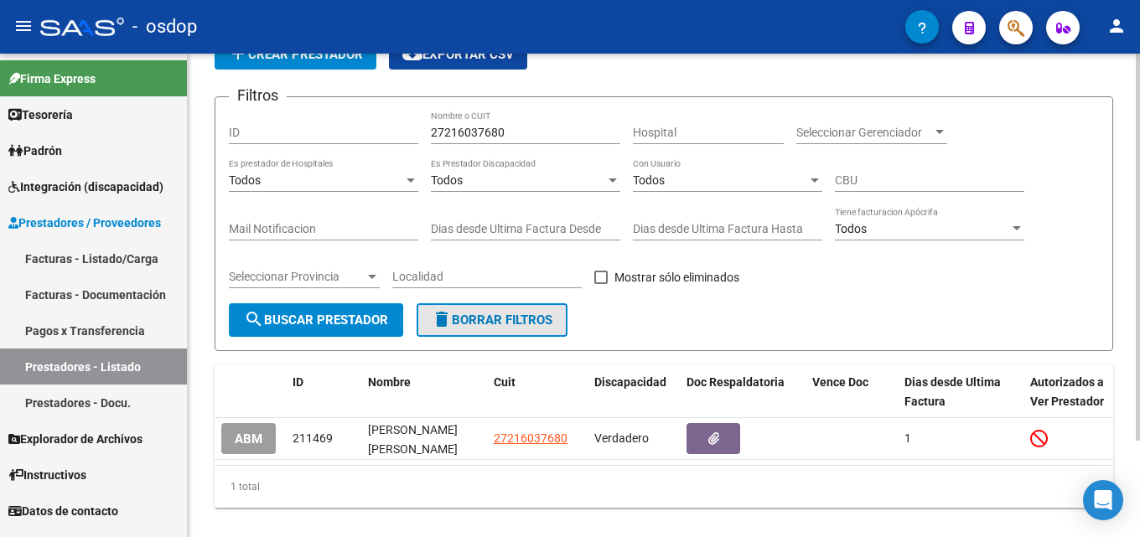
click at [488, 310] on button "delete Borrar Filtros" at bounding box center [491, 320] width 151 height 34
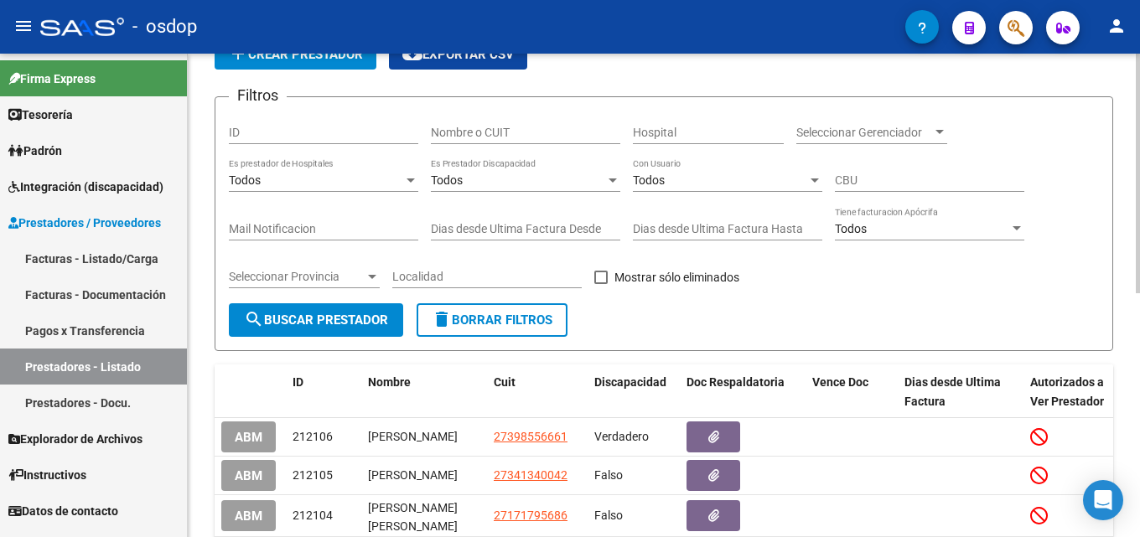
click at [475, 132] on input "Nombre o CUIT" at bounding box center [525, 133] width 189 height 14
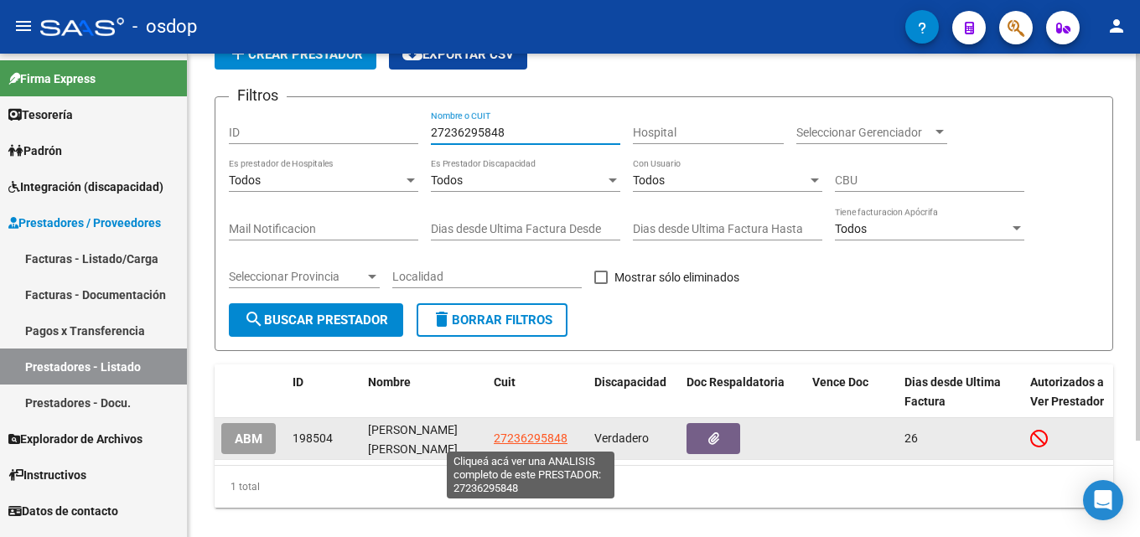
type input "27236295848"
click at [512, 437] on span "27236295848" at bounding box center [531, 438] width 74 height 13
type textarea "27236295848"
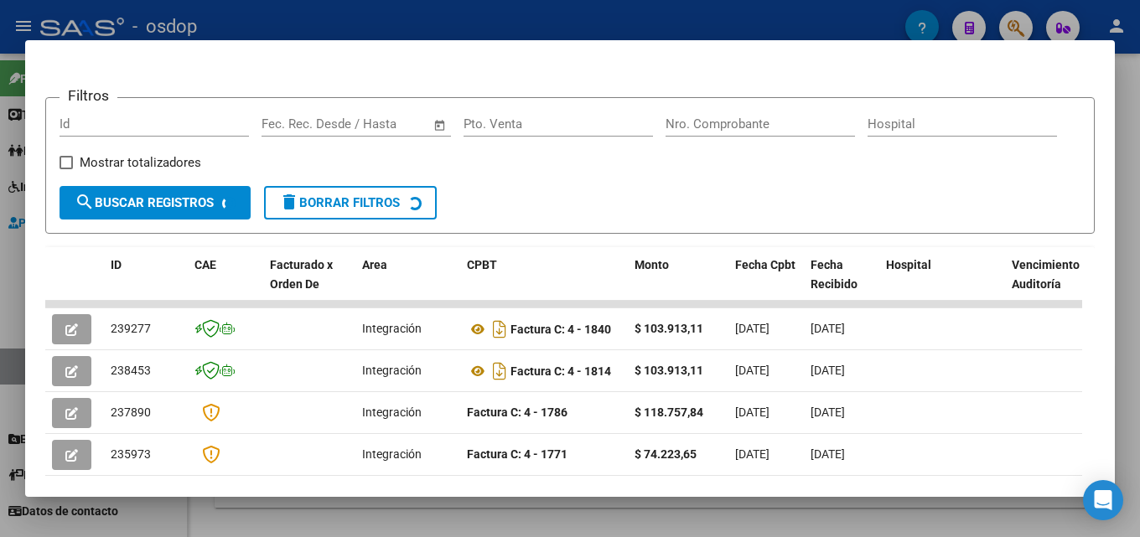
scroll to position [216, 0]
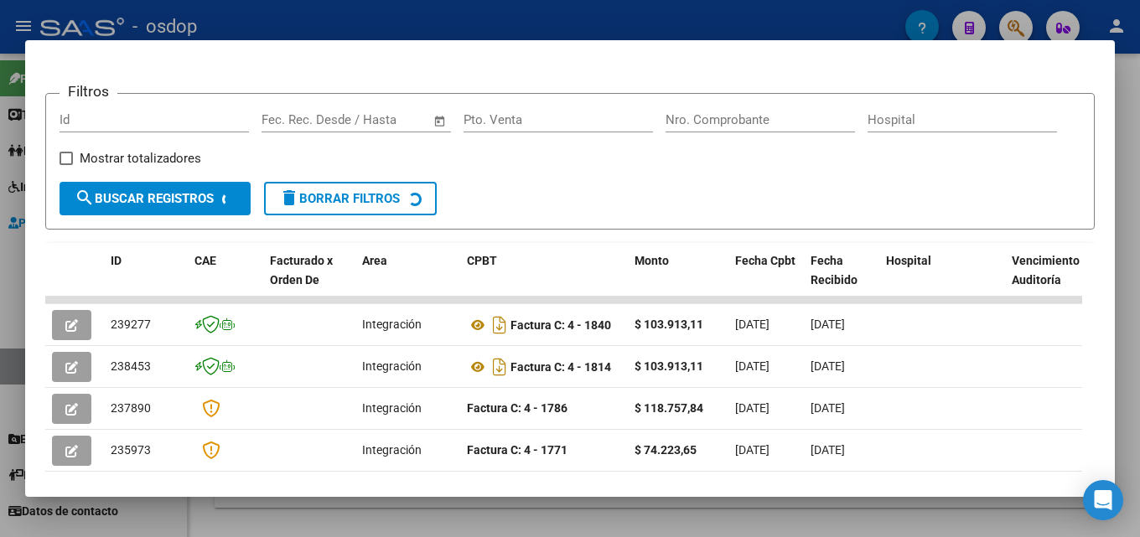
click at [1137, 272] on div at bounding box center [570, 268] width 1140 height 537
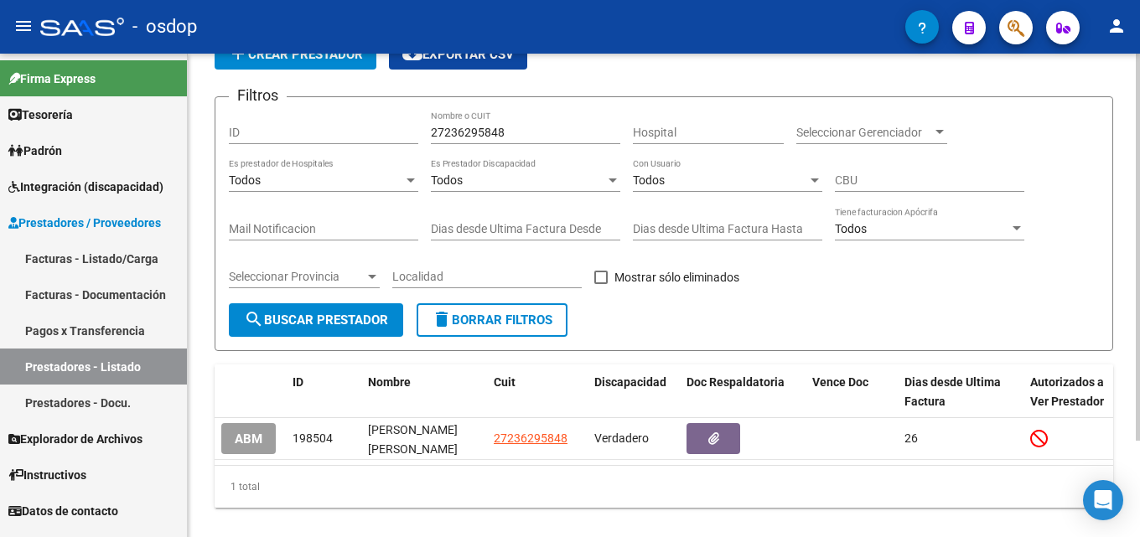
click at [530, 318] on span "delete Borrar Filtros" at bounding box center [492, 320] width 121 height 15
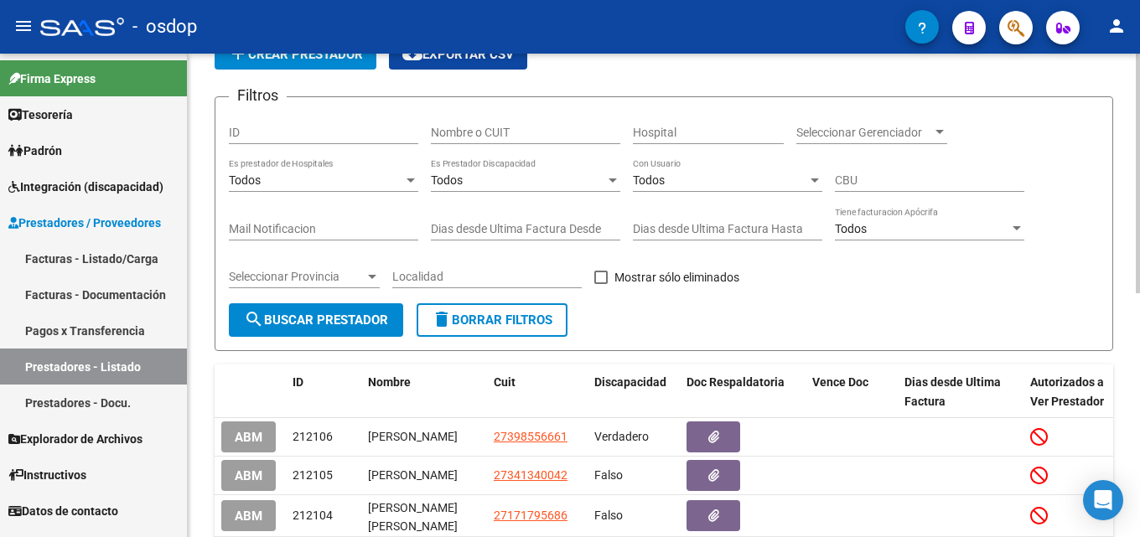
click at [519, 137] on input "Nombre o CUIT" at bounding box center [525, 133] width 189 height 14
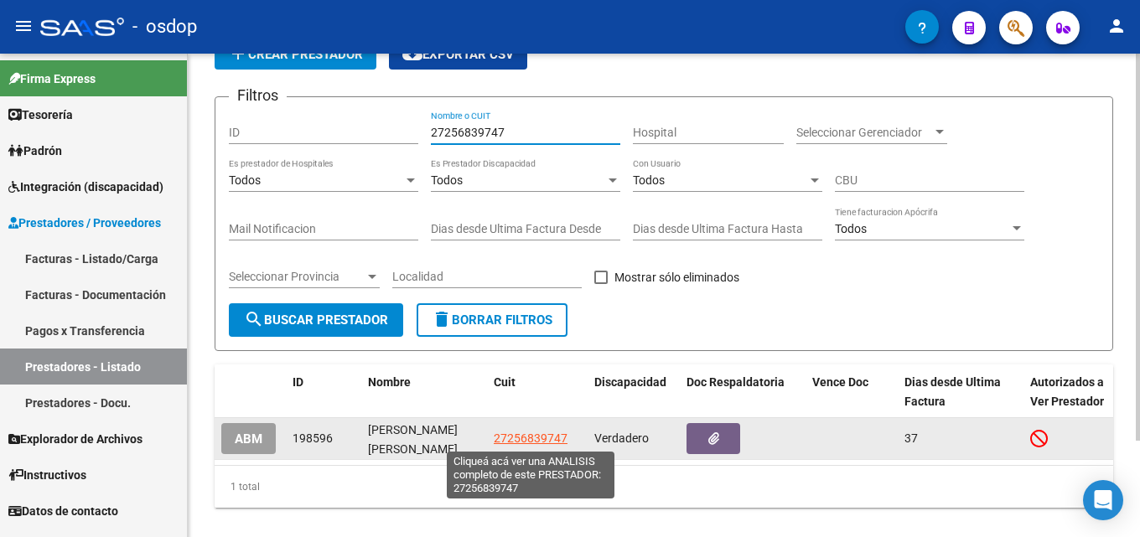
type input "27256839747"
click at [521, 442] on span "27256839747" at bounding box center [531, 438] width 74 height 13
type textarea "27256839747"
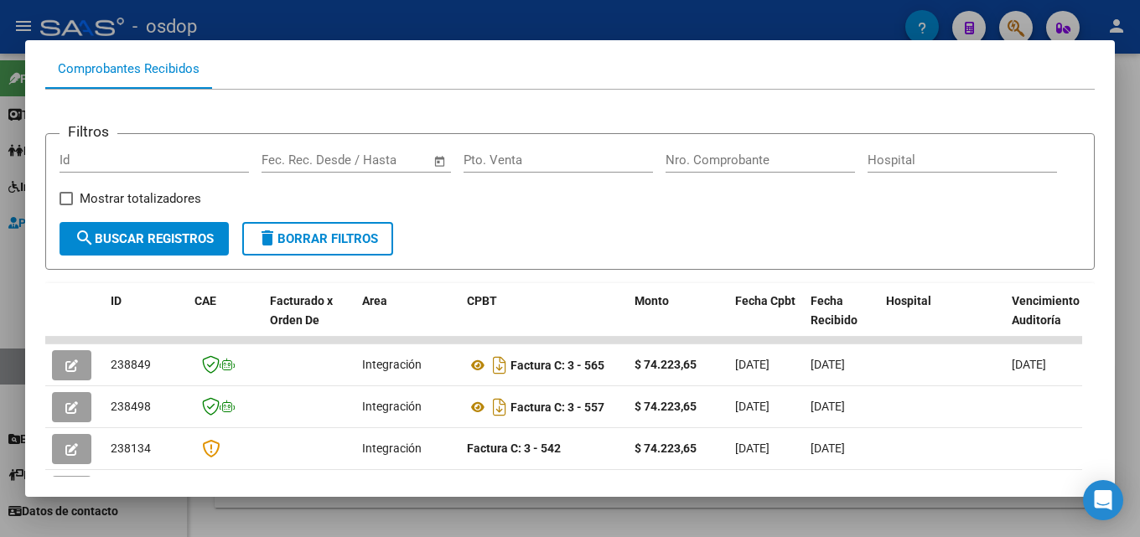
scroll to position [206, 0]
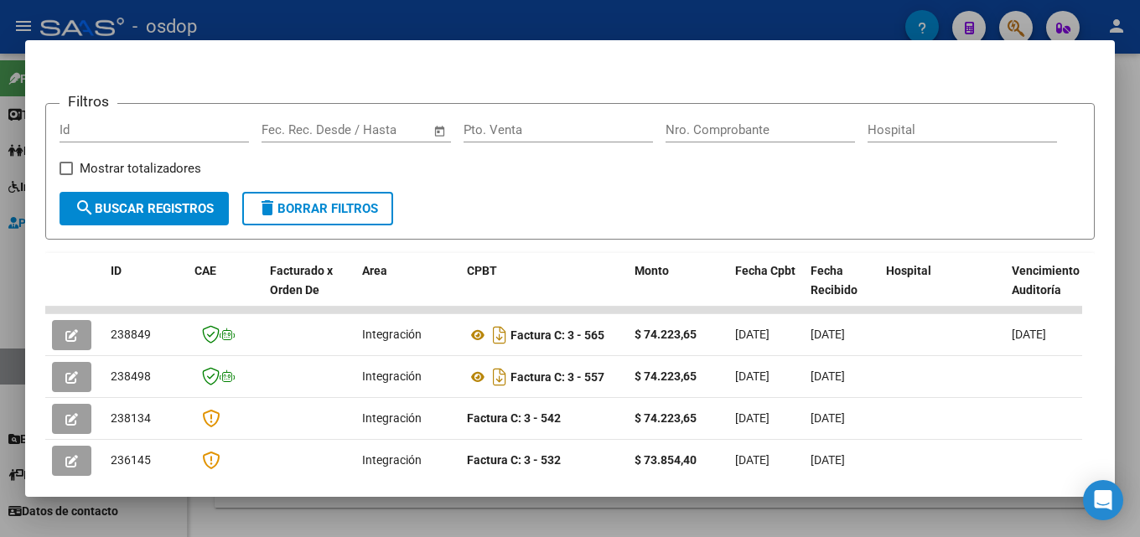
click at [1124, 313] on div at bounding box center [570, 268] width 1140 height 537
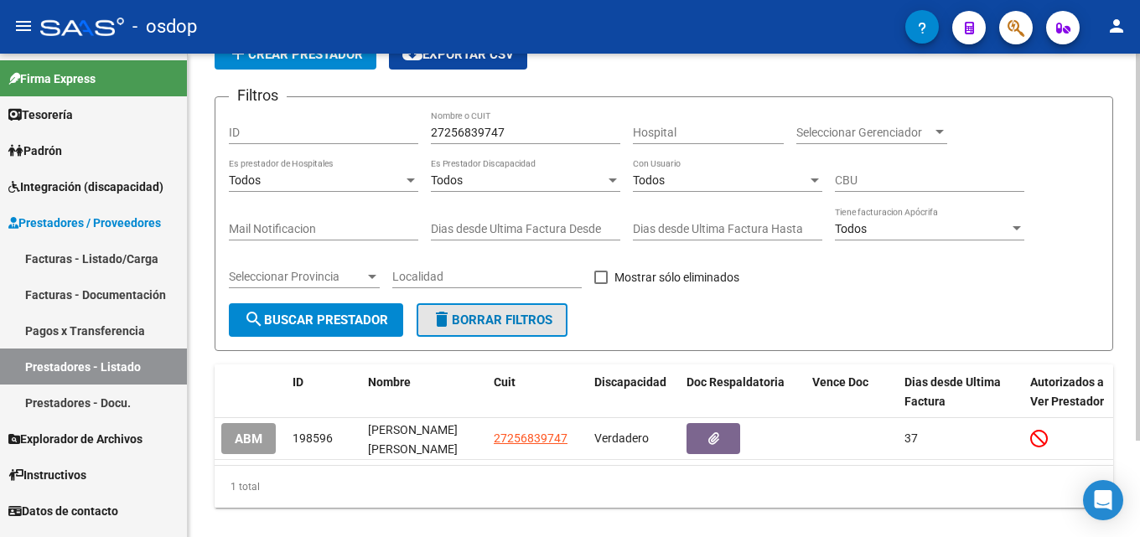
click at [497, 317] on span "delete Borrar Filtros" at bounding box center [492, 320] width 121 height 15
